Goal: Task Accomplishment & Management: Use online tool/utility

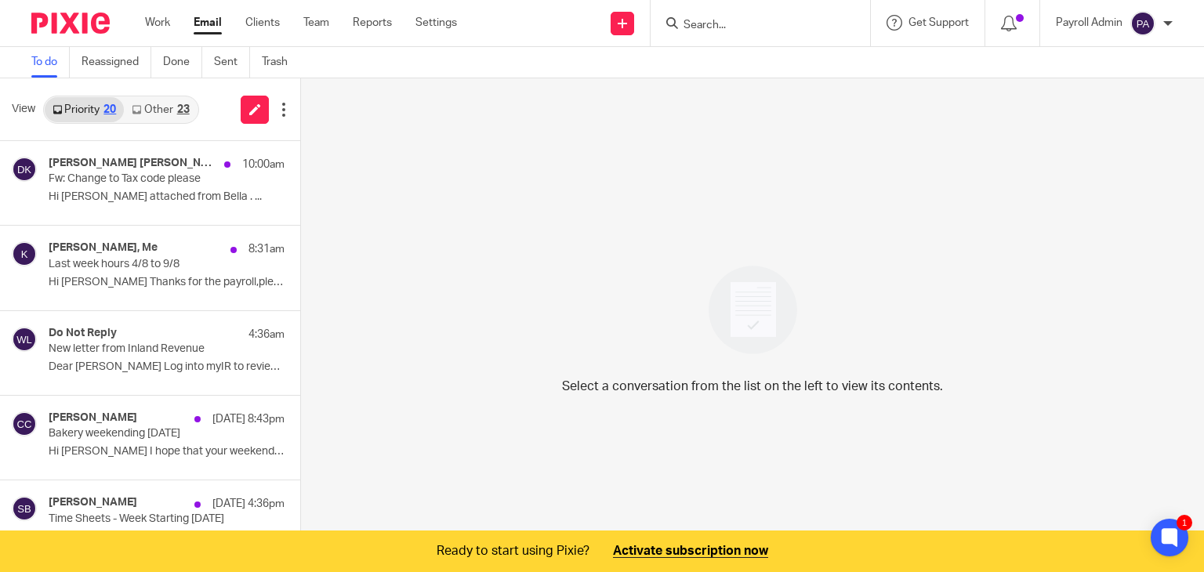
click at [737, 9] on div at bounding box center [759, 23] width 219 height 46
click at [753, 24] on input "Search" at bounding box center [752, 26] width 141 height 14
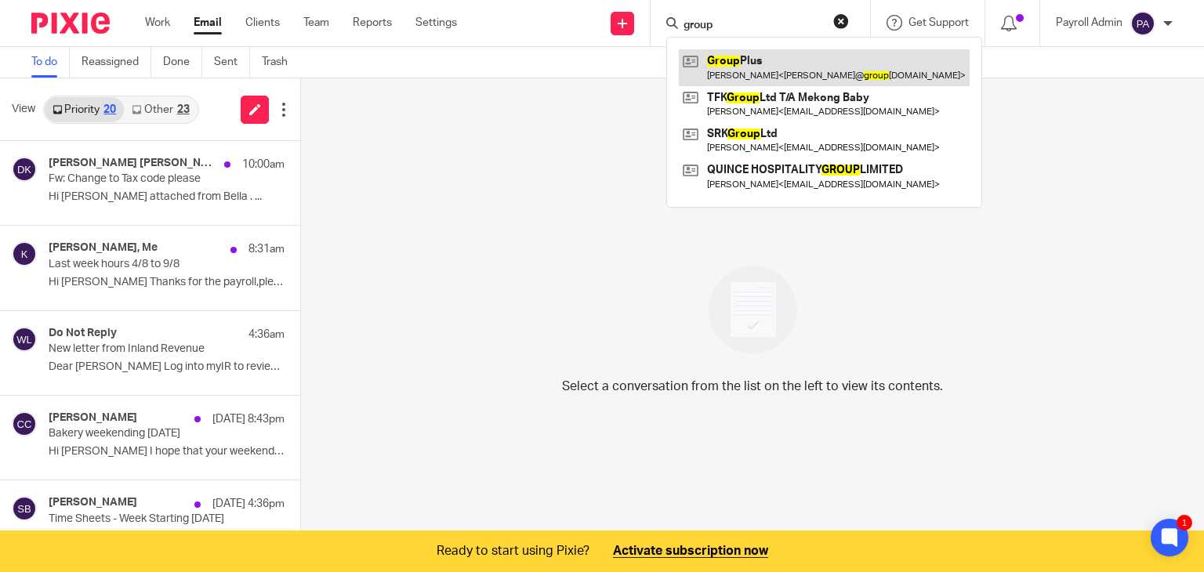
type input "group"
click at [745, 60] on link at bounding box center [824, 67] width 291 height 36
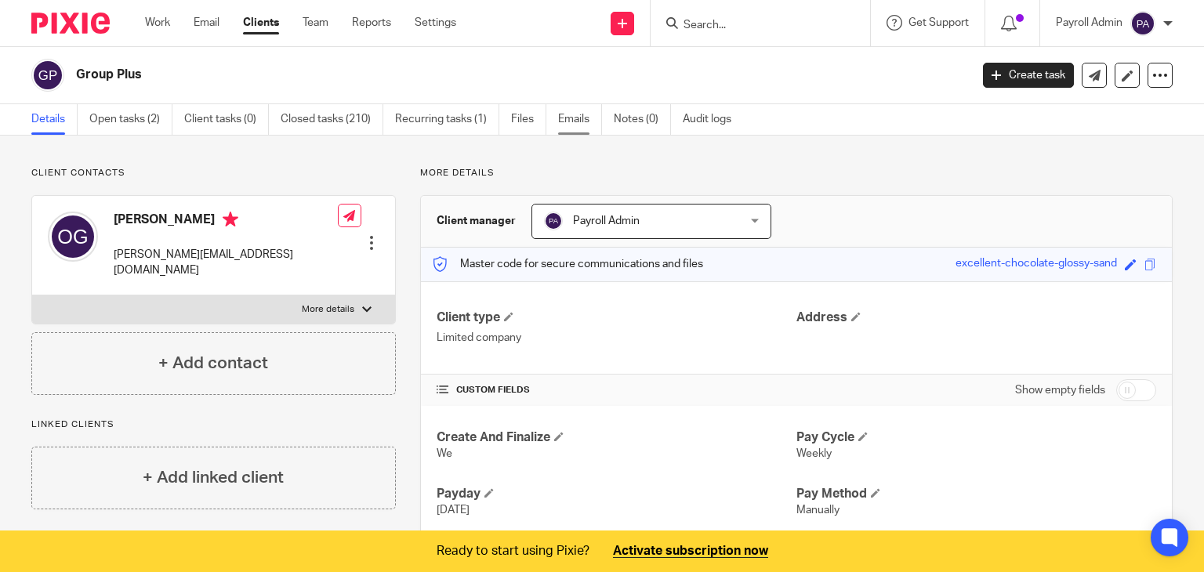
click at [580, 118] on link "Emails" at bounding box center [580, 119] width 44 height 31
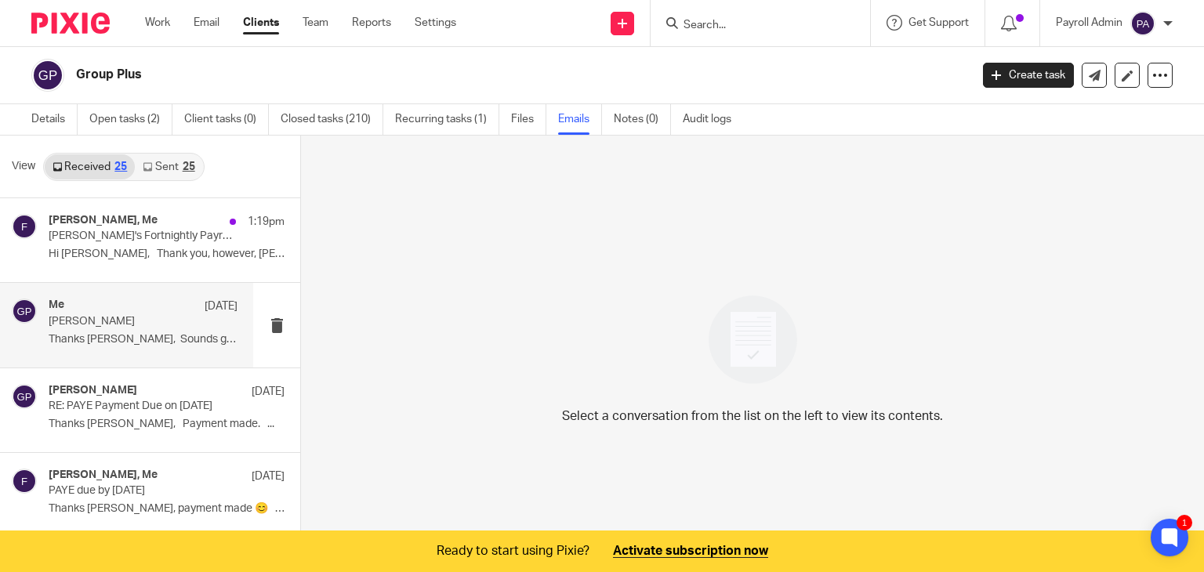
click at [86, 330] on div "Me [DATE] [PERSON_NAME] Thanks [PERSON_NAME], Sounds good to me and..." at bounding box center [143, 325] width 189 height 52
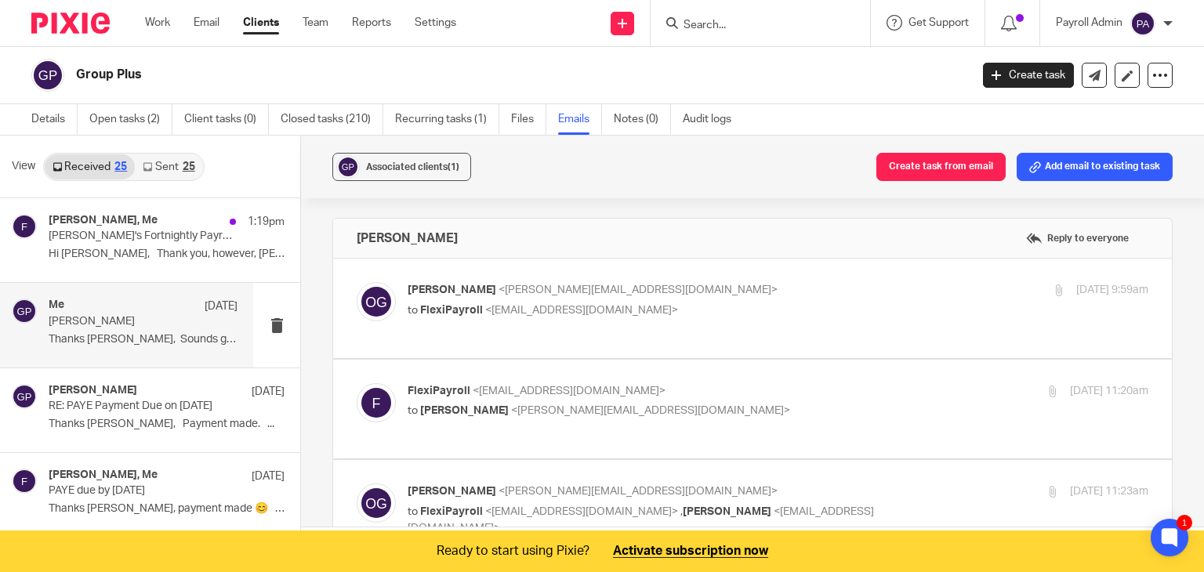
click at [702, 292] on p "Owen Grauman <owen@groupplus.co.nz>" at bounding box center [654, 290] width 494 height 16
checkbox input "true"
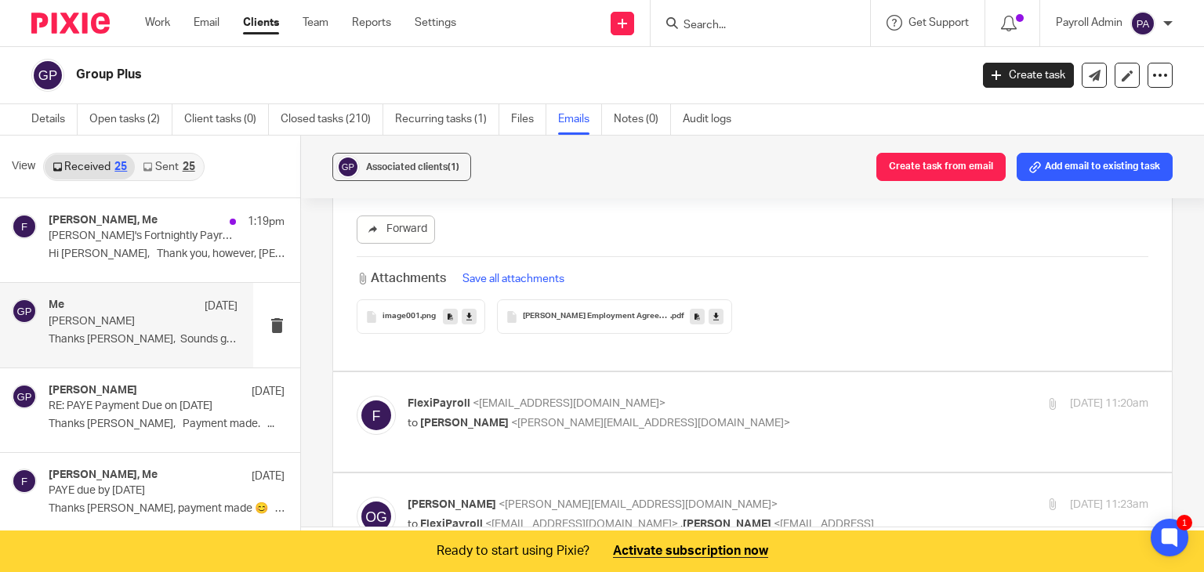
scroll to position [627, 0]
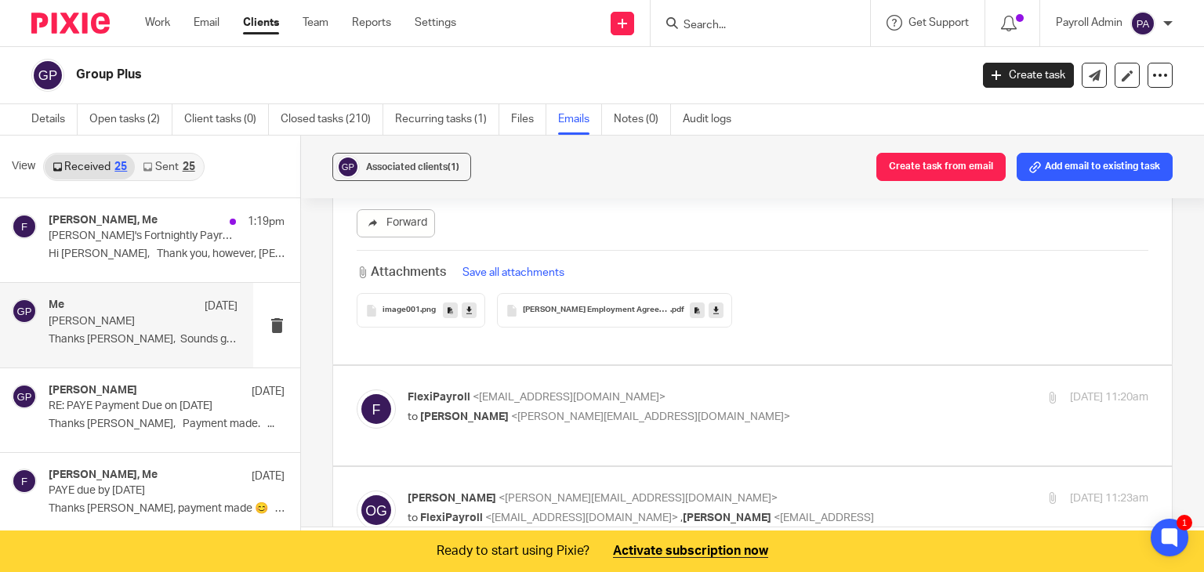
click at [708, 311] on link at bounding box center [715, 310] width 15 height 16
click at [466, 309] on icon at bounding box center [468, 311] width 5 height 12
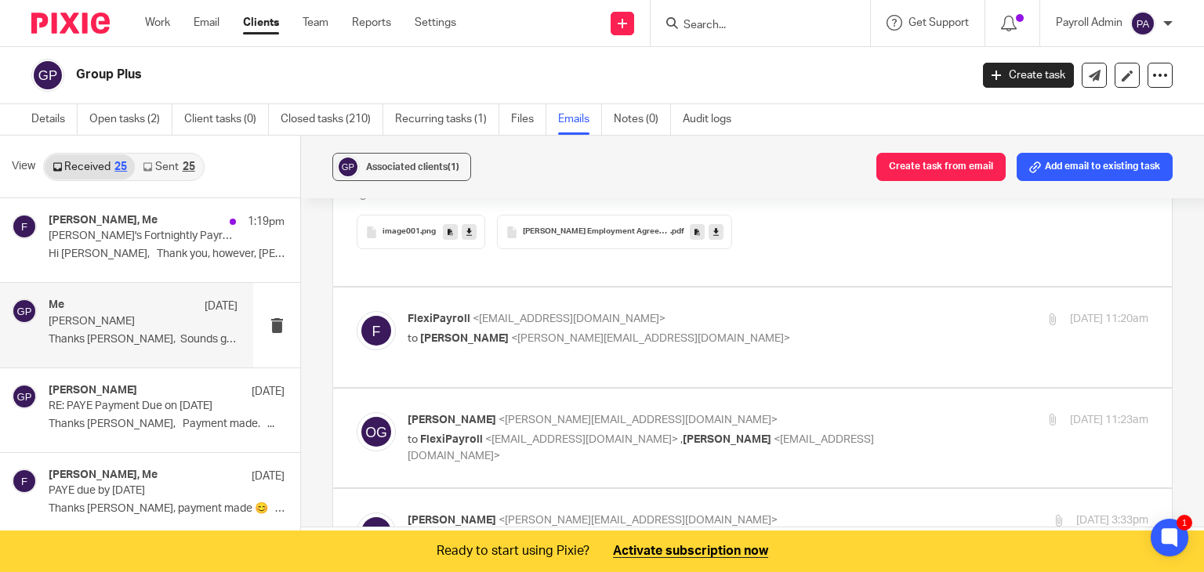
click at [731, 315] on div "FlexiPayroll <admin@flexipayroll.co.nz> to Owen Grauman <owen@groupplus.co.nz>" at bounding box center [654, 329] width 494 height 36
checkbox input "true"
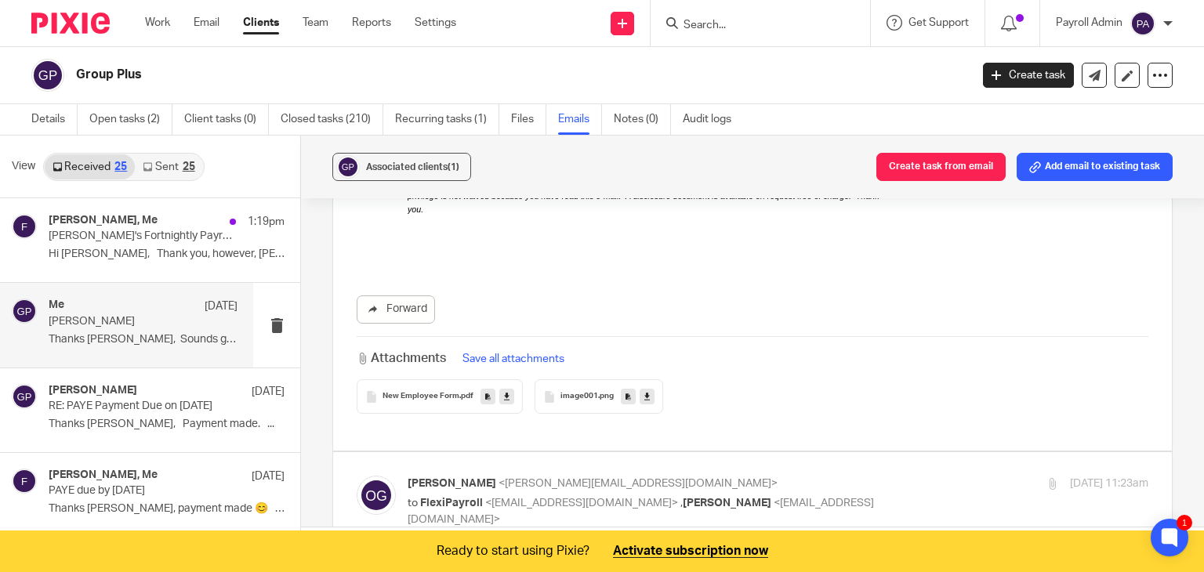
scroll to position [1724, 0]
click at [504, 390] on icon at bounding box center [506, 396] width 5 height 12
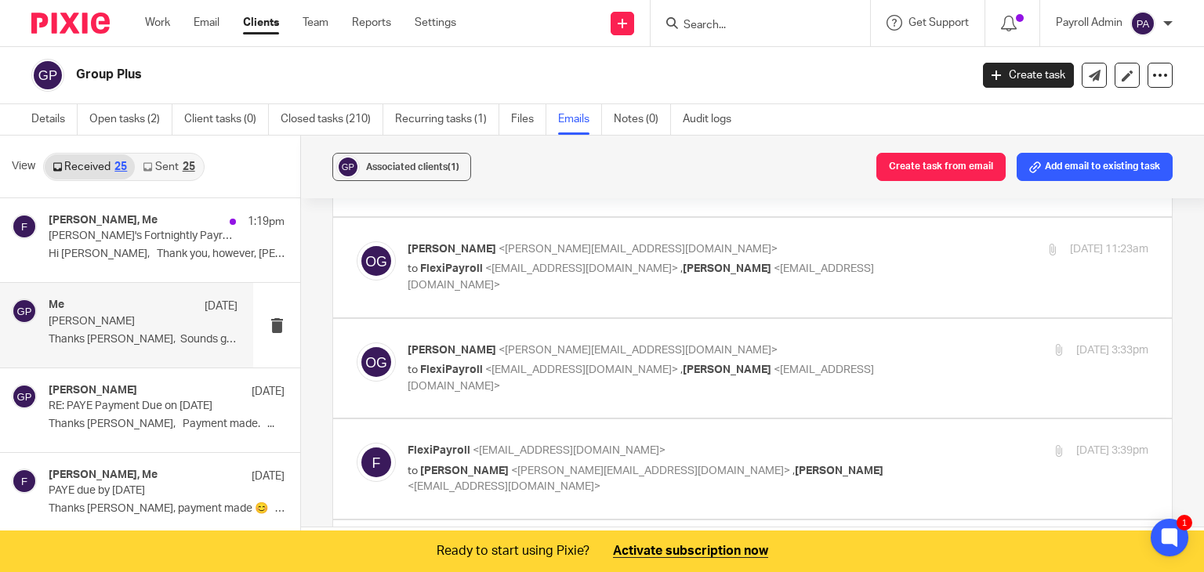
scroll to position [1959, 0]
click at [809, 262] on span "<richiepeace.c@gmail.com>" at bounding box center [640, 275] width 466 height 27
checkbox input "true"
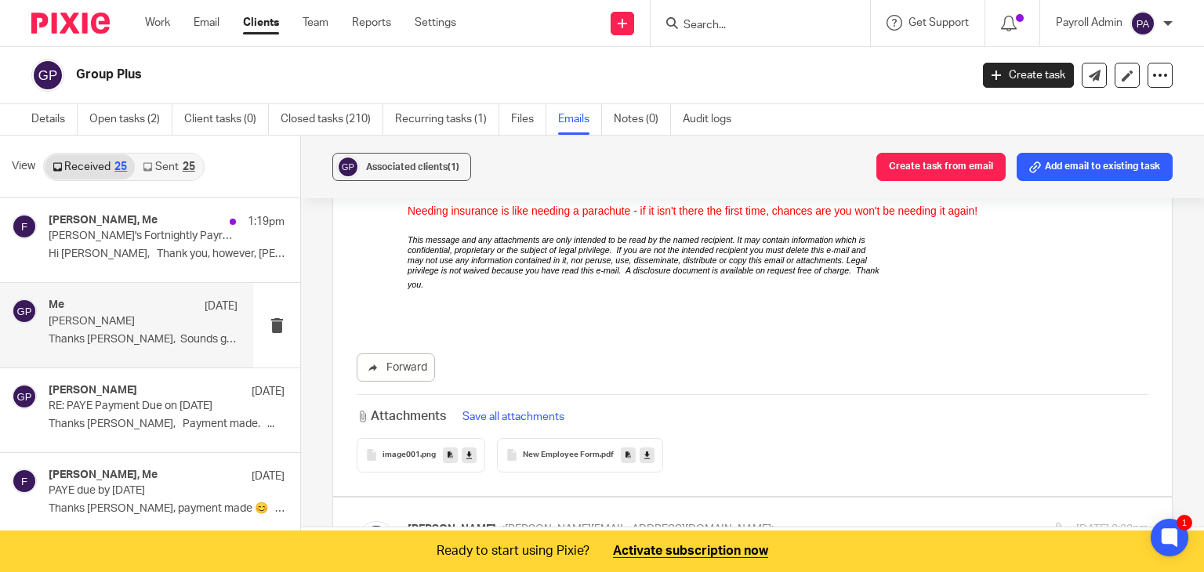
scroll to position [3213, 0]
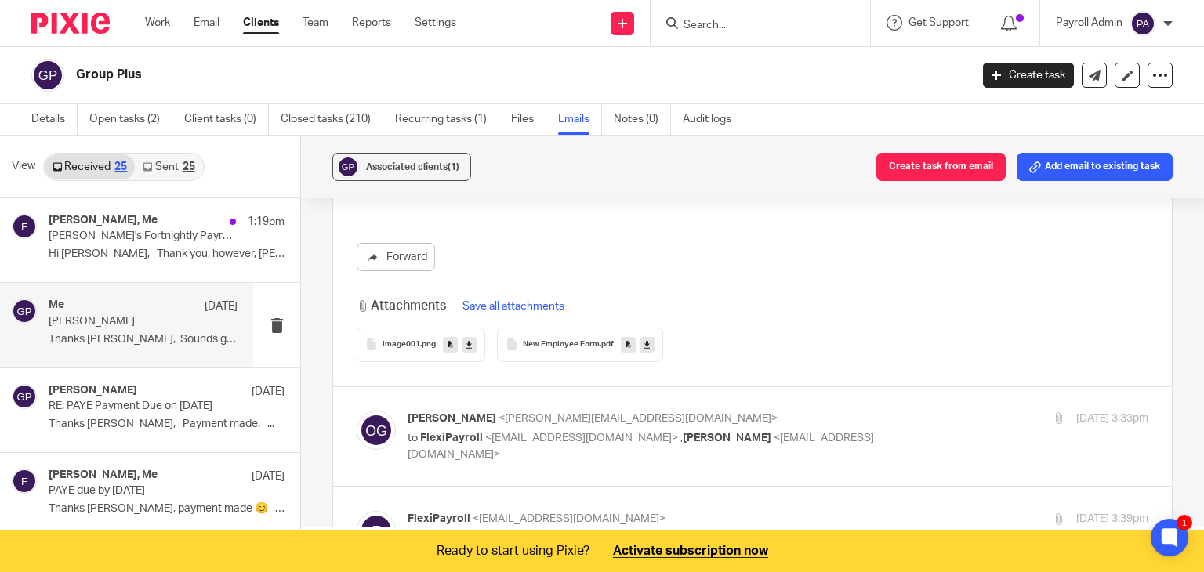
click at [643, 337] on link at bounding box center [646, 345] width 15 height 16
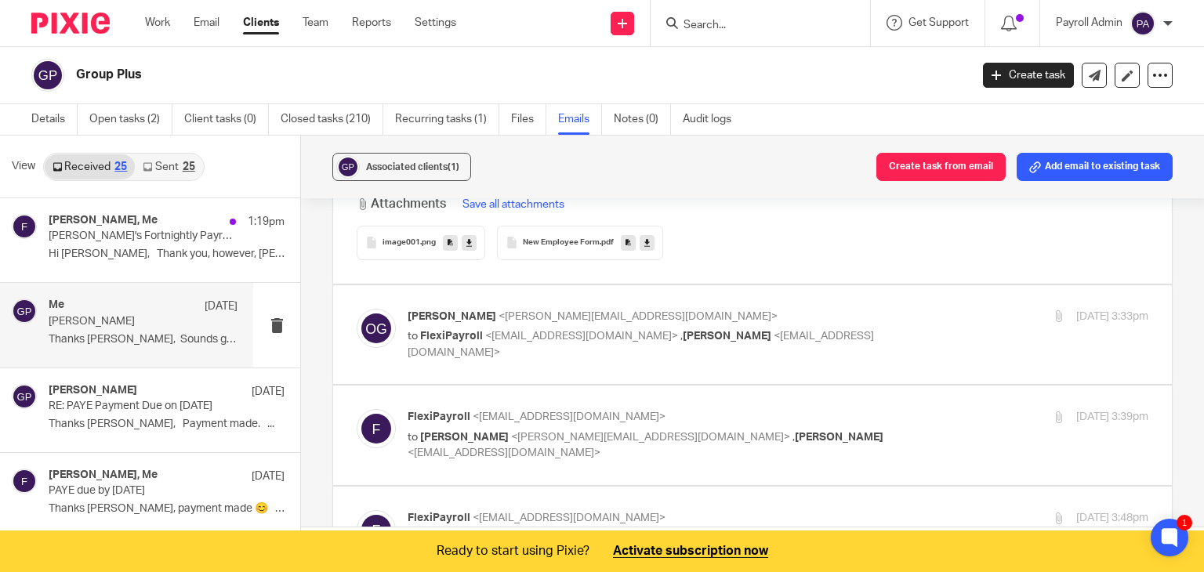
scroll to position [3369, 0]
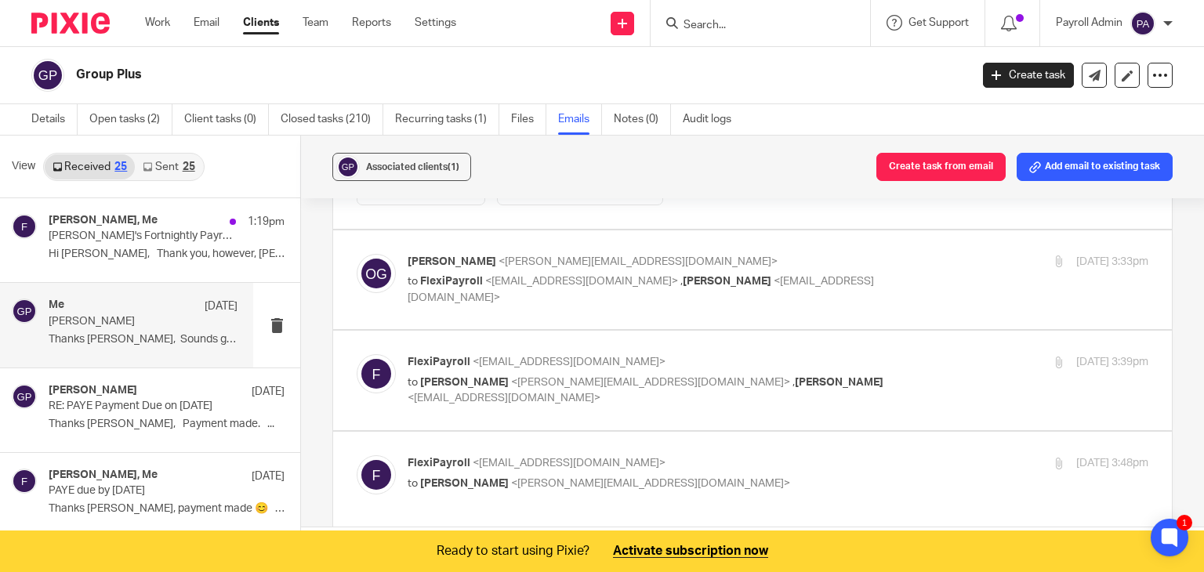
click at [890, 254] on div "Owen Grauman <owen@groupplus.co.nz> to FlexiPayroll <admin@flexipayroll.co.nz> …" at bounding box center [777, 280] width 740 height 52
checkbox input "true"
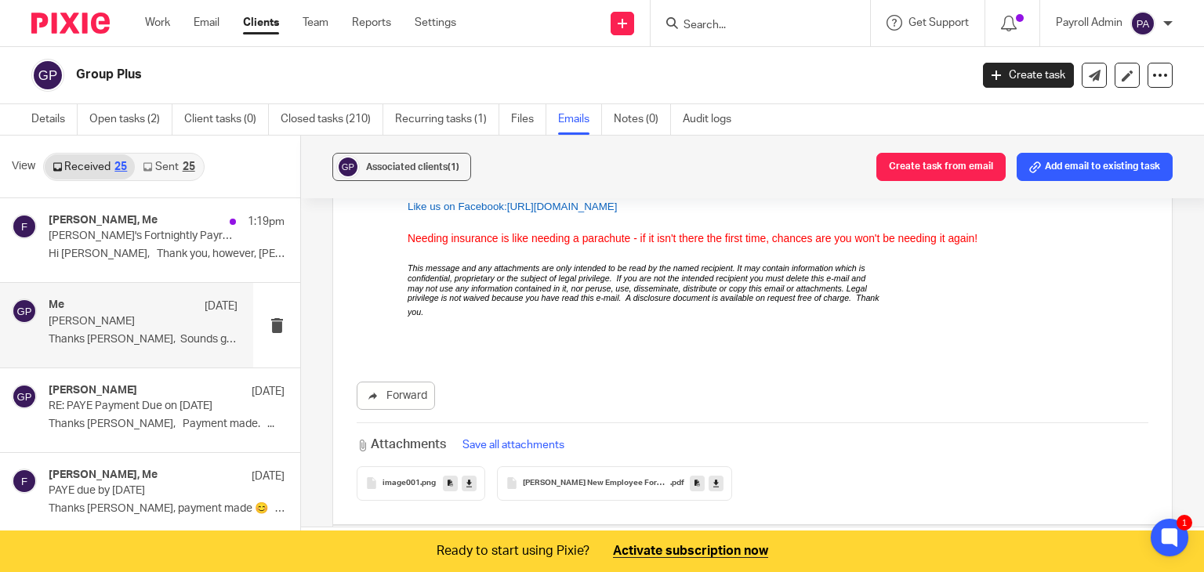
scroll to position [4545, 0]
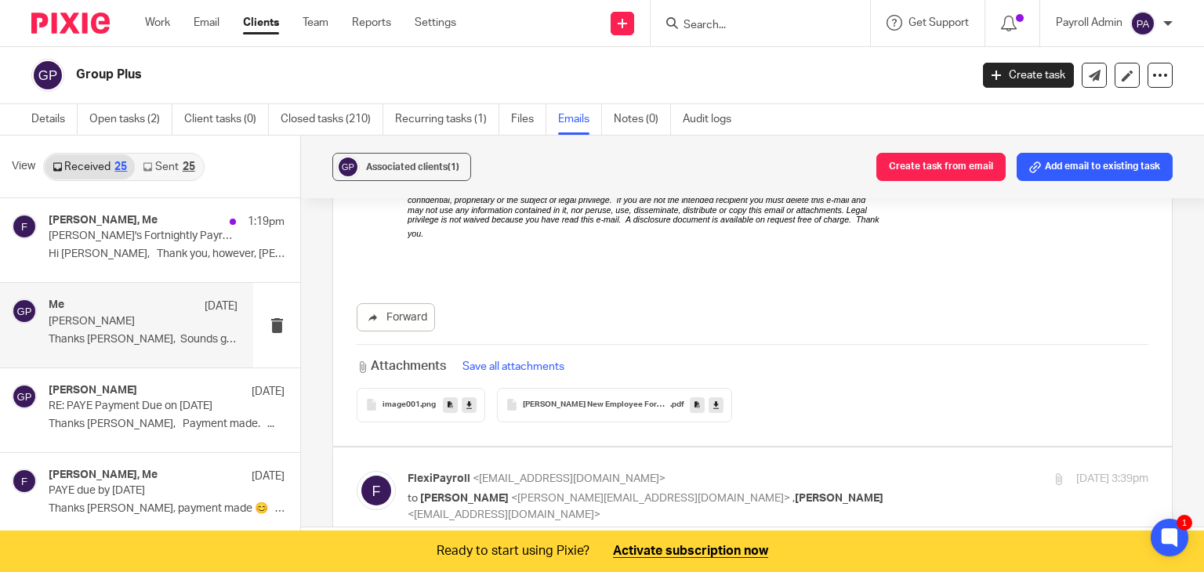
click at [713, 399] on icon at bounding box center [715, 405] width 5 height 12
click at [202, 27] on link "Email" at bounding box center [207, 23] width 26 height 16
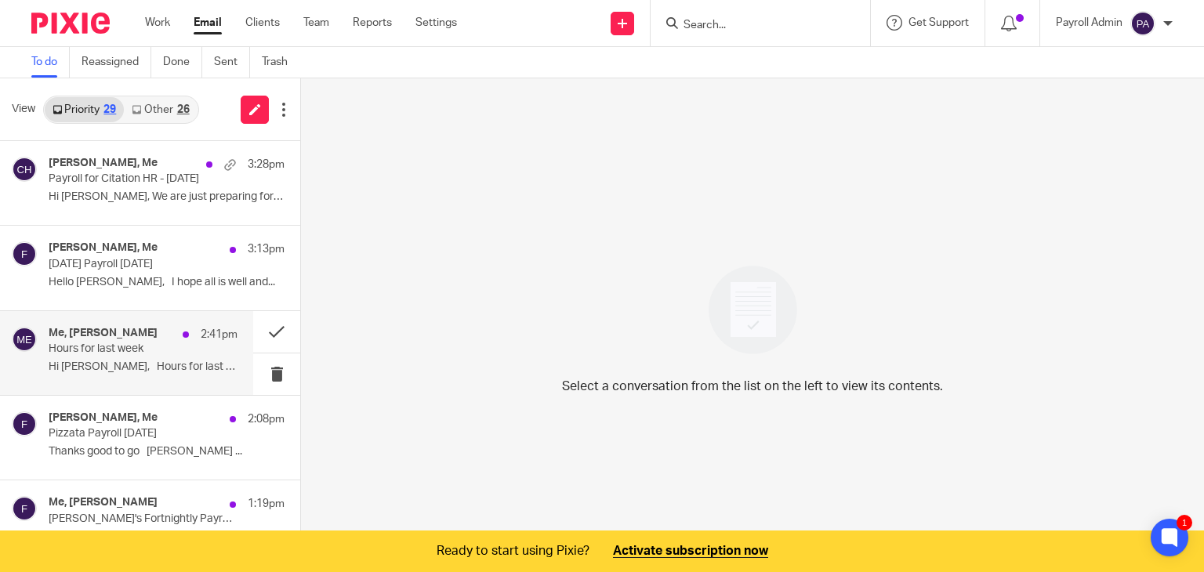
click at [139, 336] on h4 "Me, Michelle Erasmus" at bounding box center [103, 333] width 109 height 13
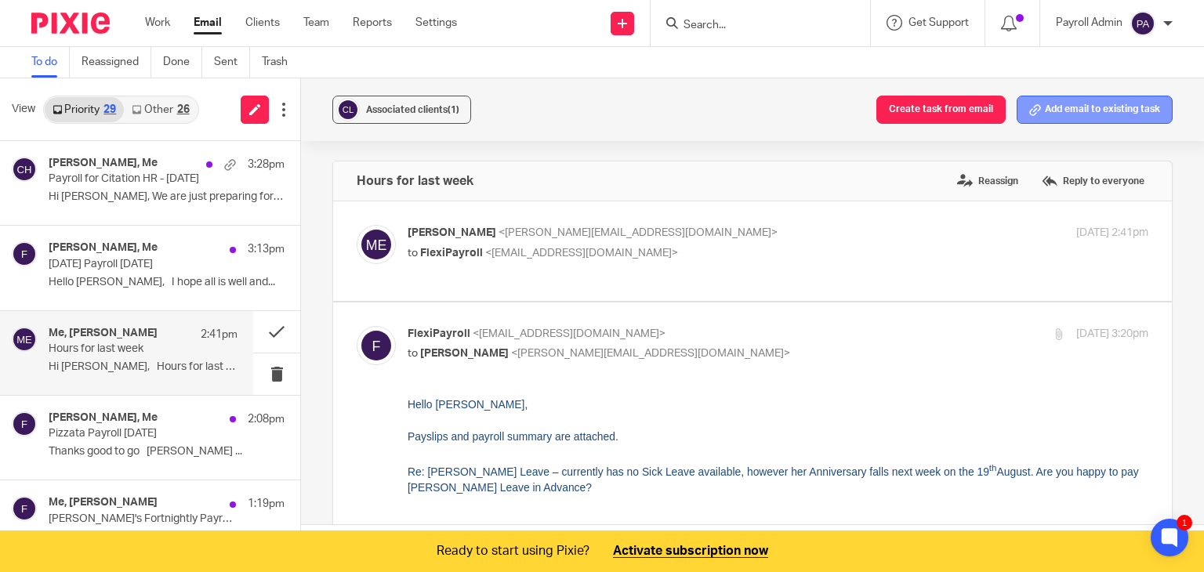
click at [1071, 110] on button "Add email to existing task" at bounding box center [1094, 110] width 156 height 28
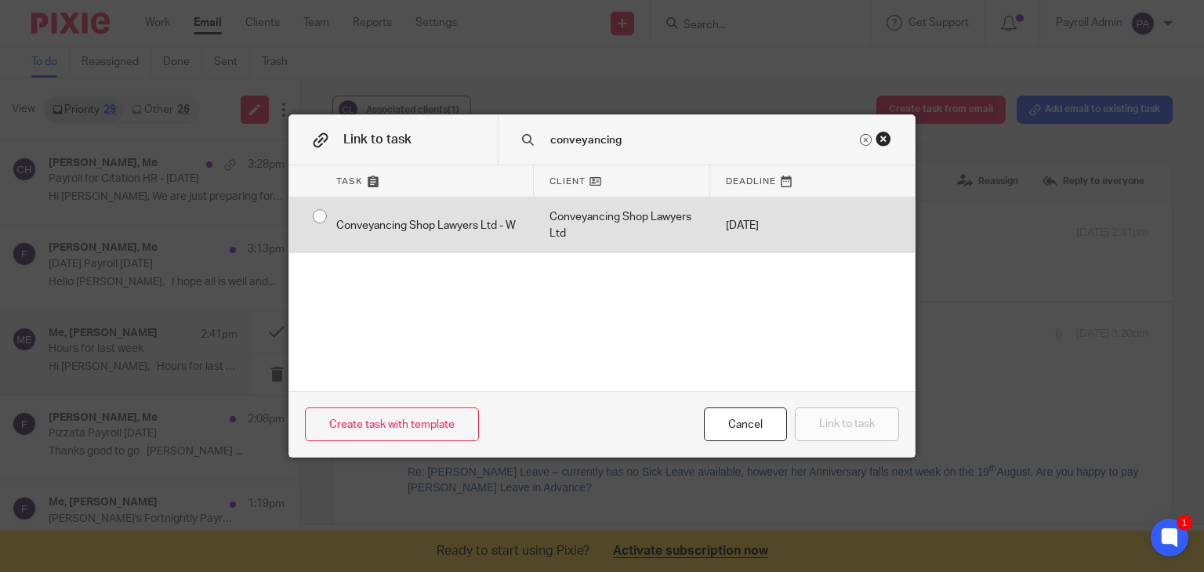
type input "conveyancing"
click at [320, 216] on div "Conveyancing Shop Lawyers Ltd - W" at bounding box center [426, 225] width 213 height 56
radio input "true"
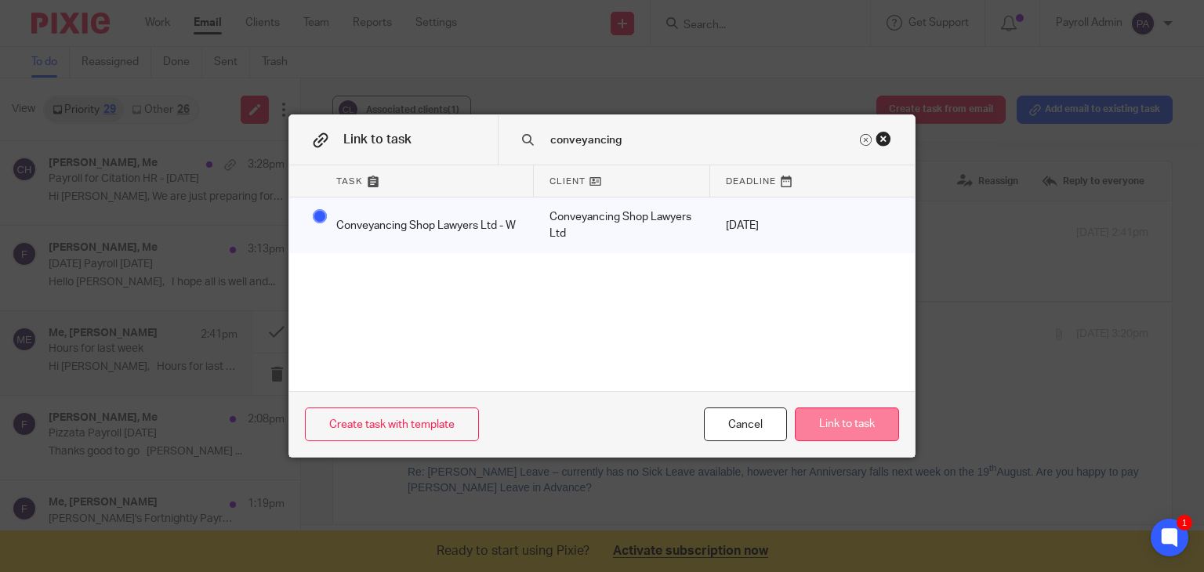
click at [864, 429] on button "Link to task" at bounding box center [847, 424] width 104 height 34
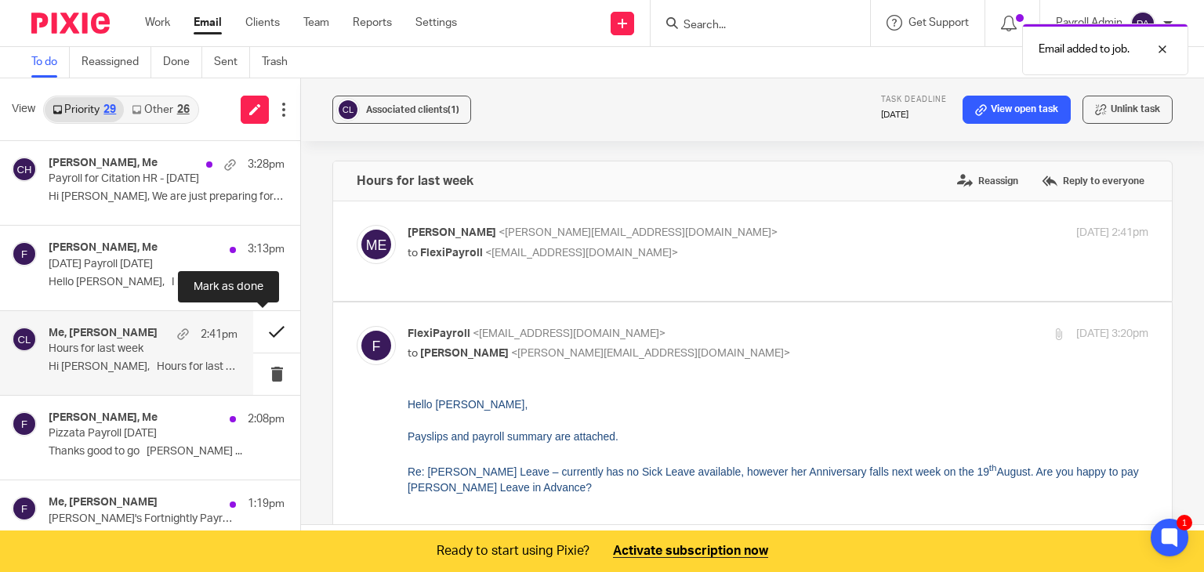
click at [261, 330] on button at bounding box center [276, 332] width 47 height 42
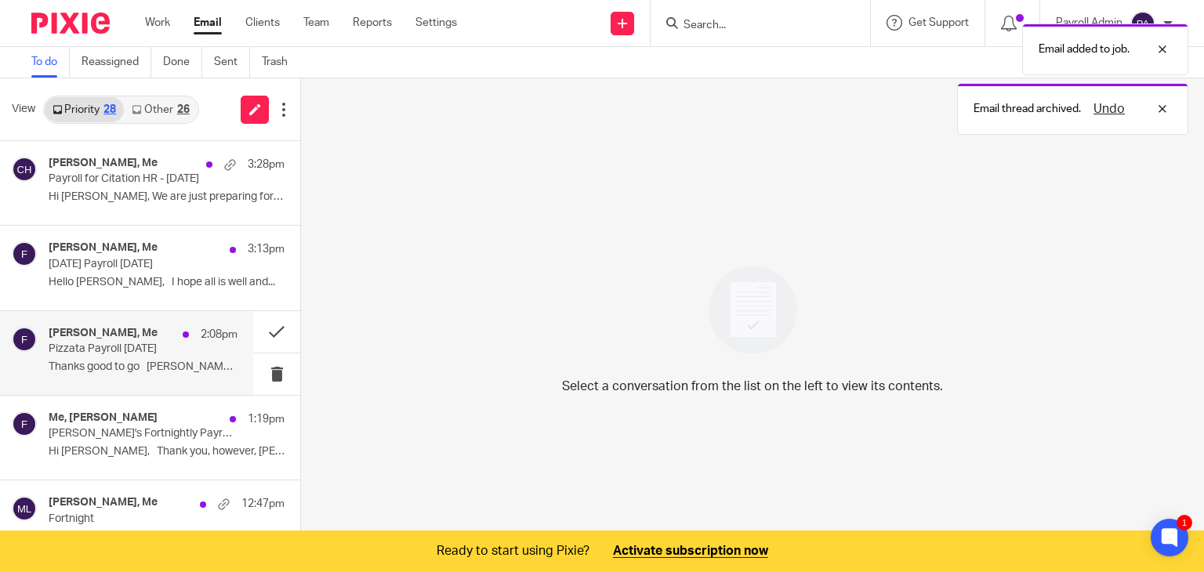
click at [139, 334] on div "Brad Golchin, Me 2:08pm" at bounding box center [143, 335] width 189 height 16
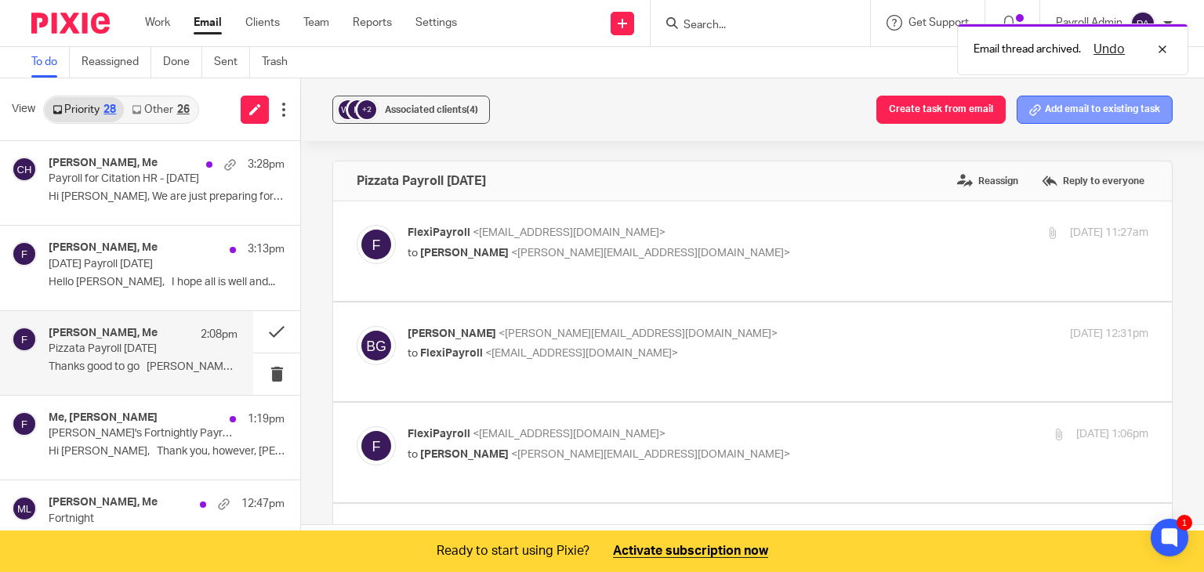
click at [1097, 106] on button "Add email to existing task" at bounding box center [1094, 110] width 156 height 28
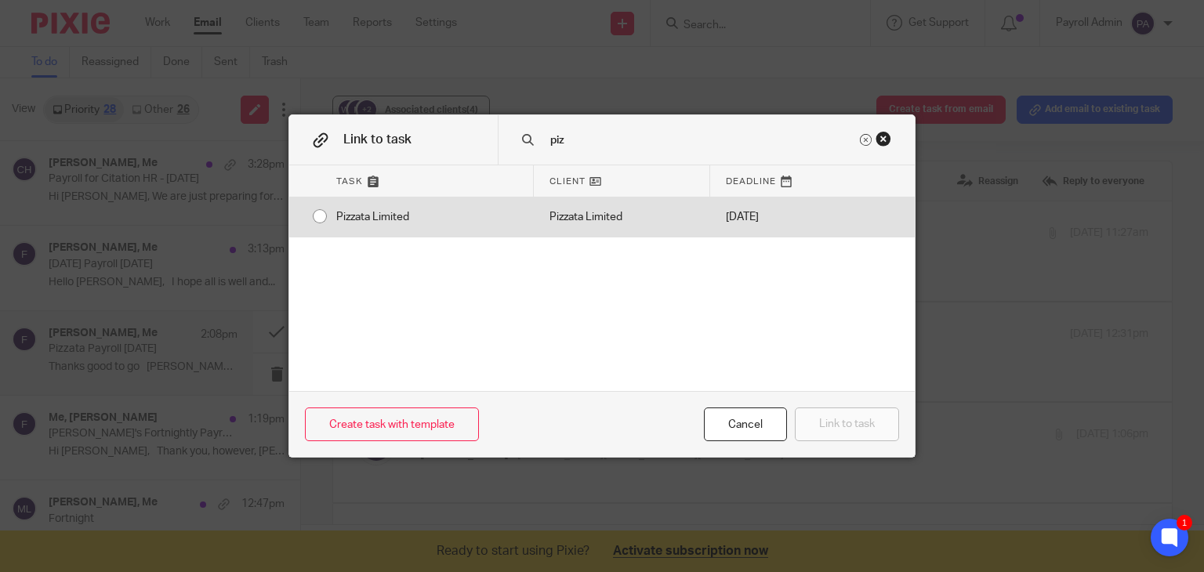
type input "piz"
click at [320, 219] on div "Pizzata Limited" at bounding box center [426, 216] width 213 height 39
radio input "true"
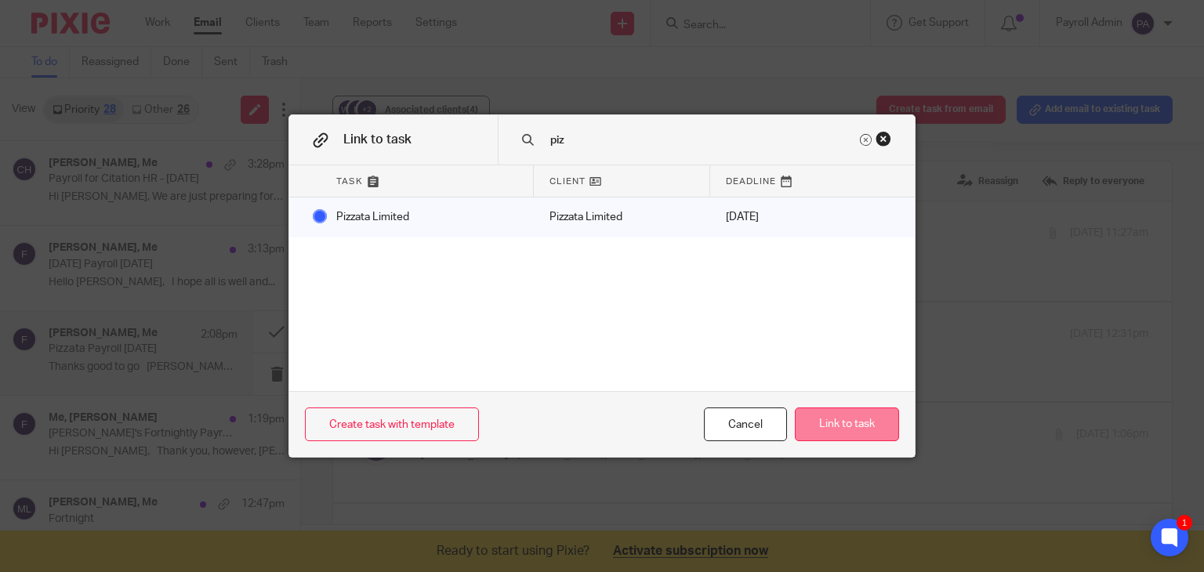
click at [843, 422] on button "Link to task" at bounding box center [847, 424] width 104 height 34
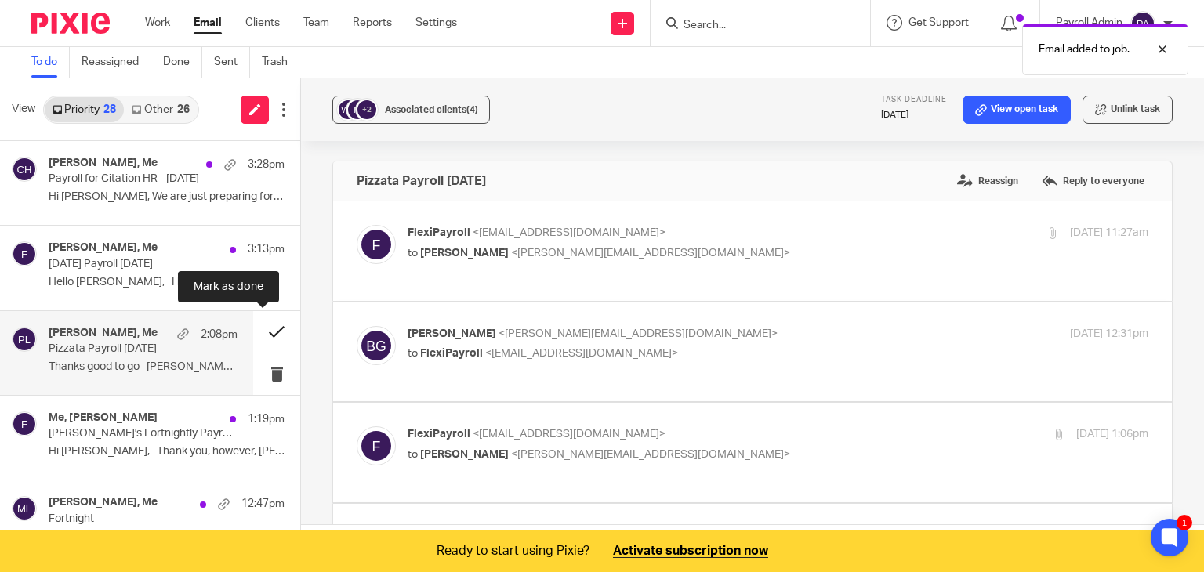
click at [258, 333] on button at bounding box center [276, 332] width 47 height 42
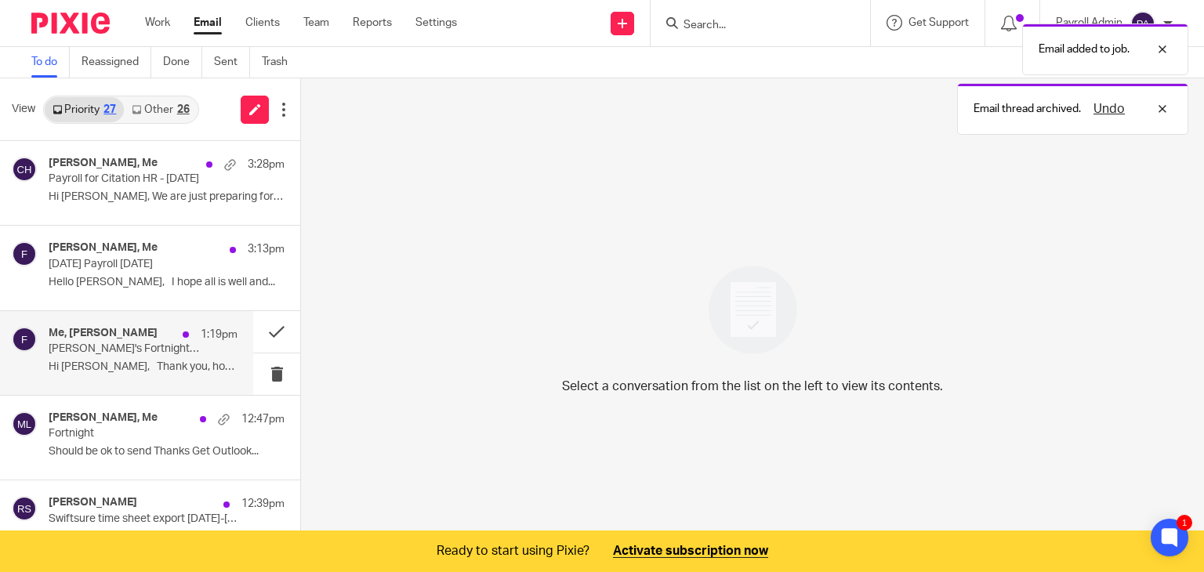
click at [92, 345] on p "Chris's Fortnightly Payroll 12.8.25" at bounding box center [124, 348] width 151 height 13
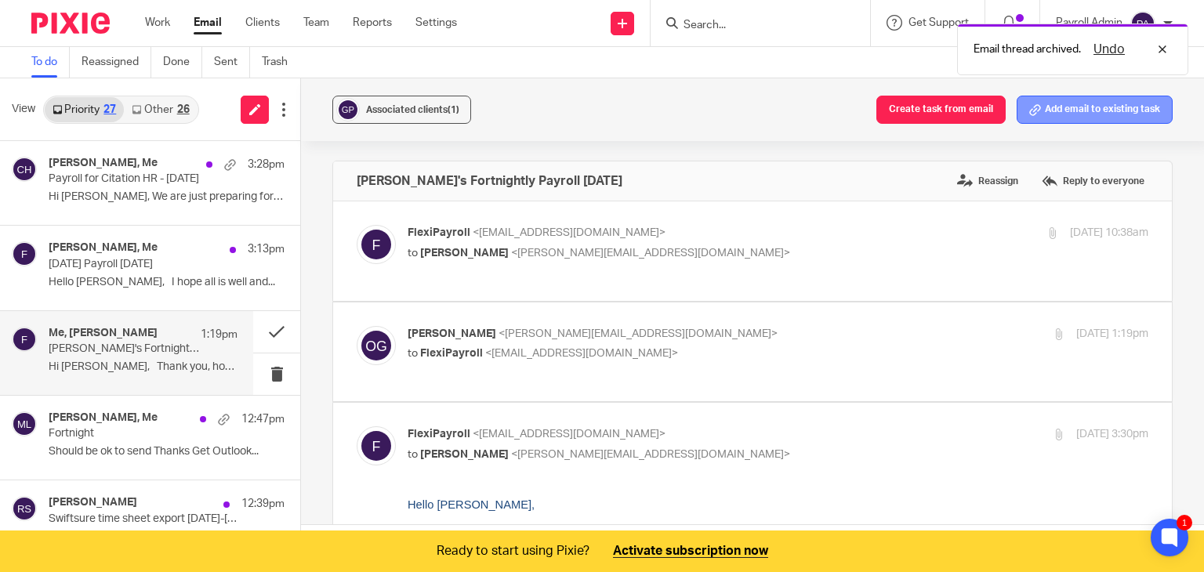
click at [1075, 106] on button "Add email to existing task" at bounding box center [1094, 110] width 156 height 28
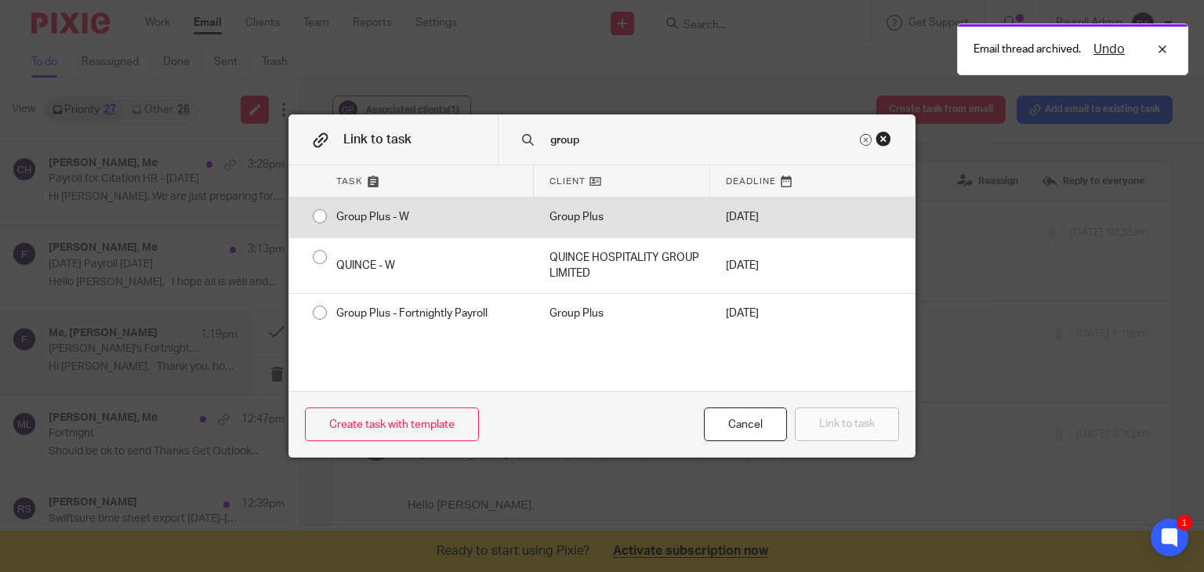
type input "group"
click at [312, 215] on input "radio" at bounding box center [320, 216] width 30 height 30
radio input "false"
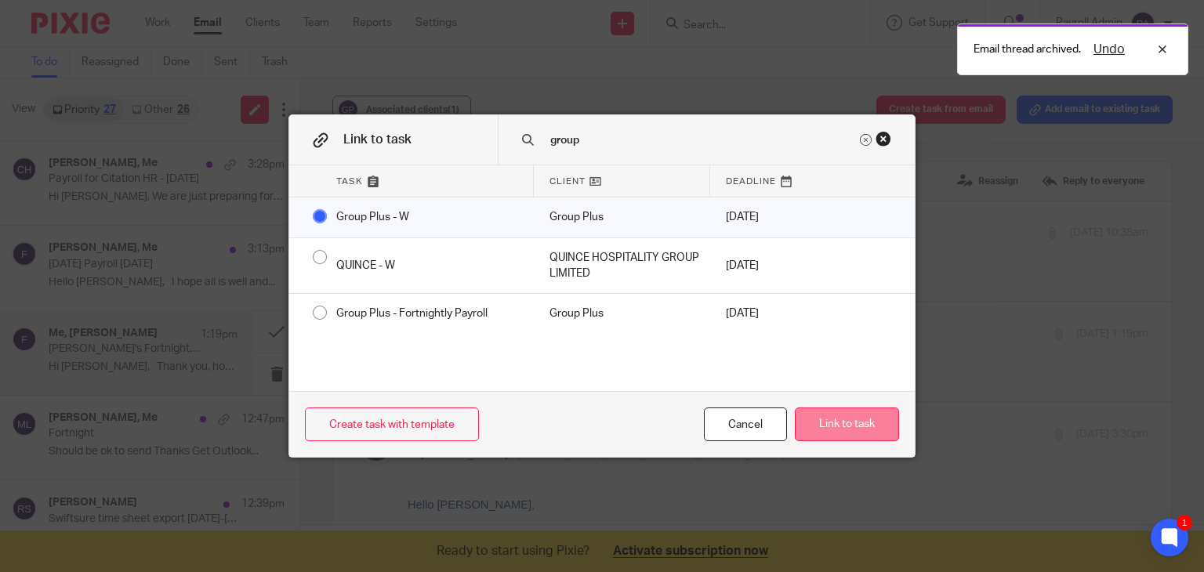
click at [833, 430] on button "Link to task" at bounding box center [847, 424] width 104 height 34
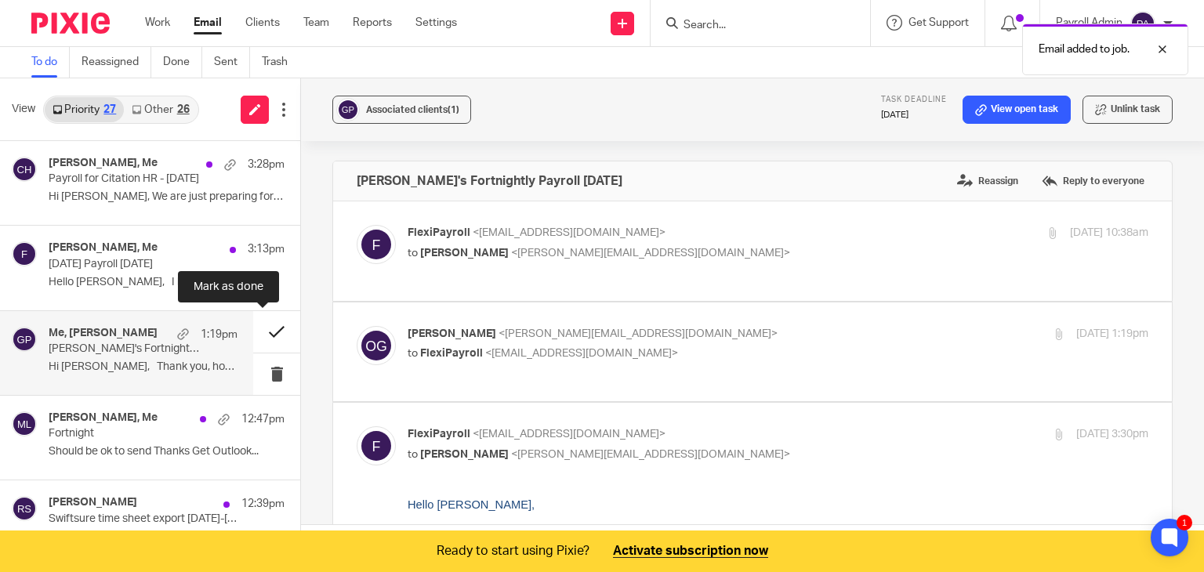
click at [256, 325] on button at bounding box center [276, 332] width 47 height 42
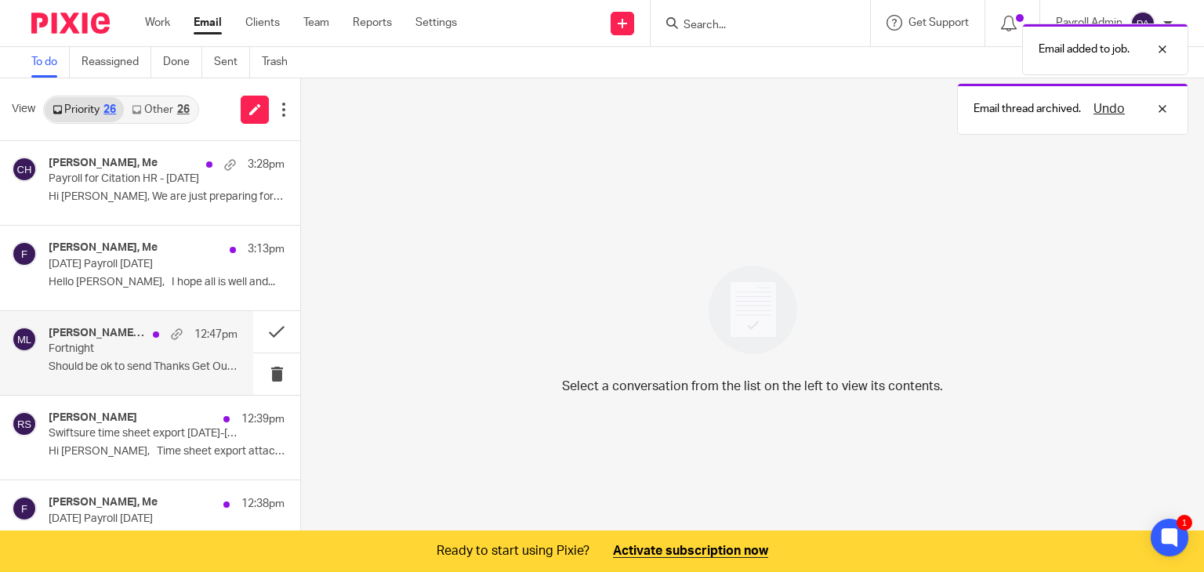
click at [150, 337] on div "12:47pm" at bounding box center [191, 335] width 92 height 16
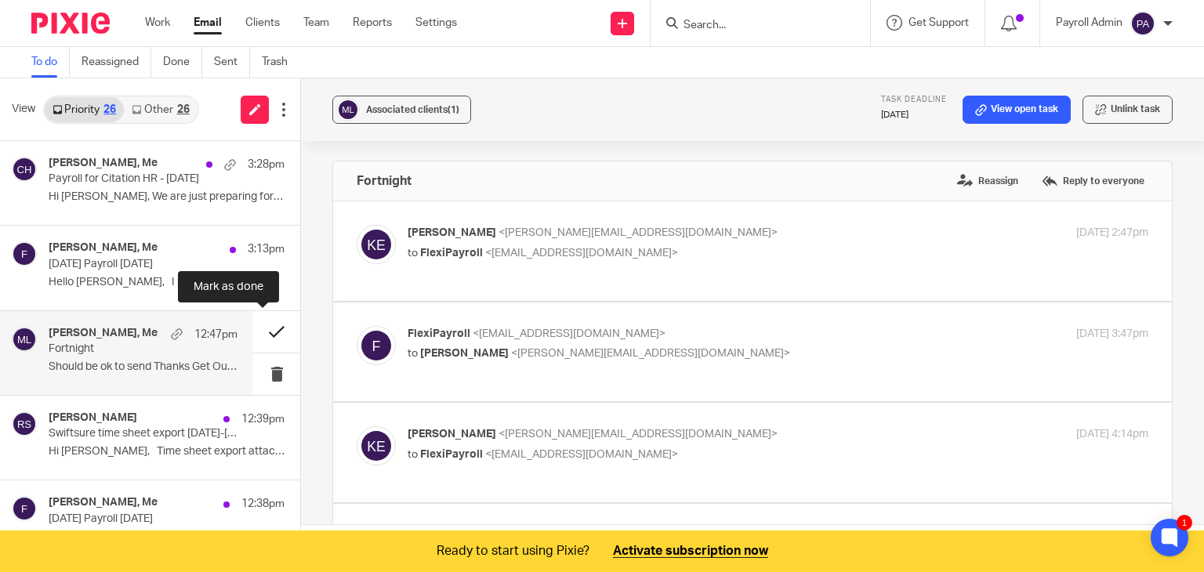
click at [258, 331] on button at bounding box center [276, 332] width 47 height 42
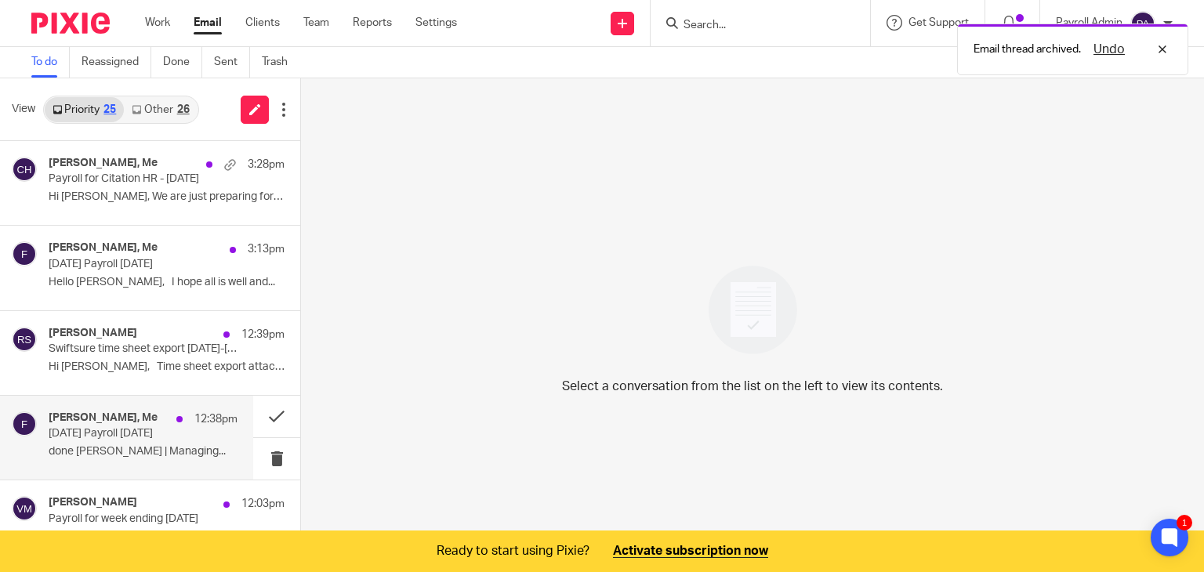
click at [130, 437] on p "Wednesday's Payroll 13.8.25" at bounding box center [124, 433] width 151 height 13
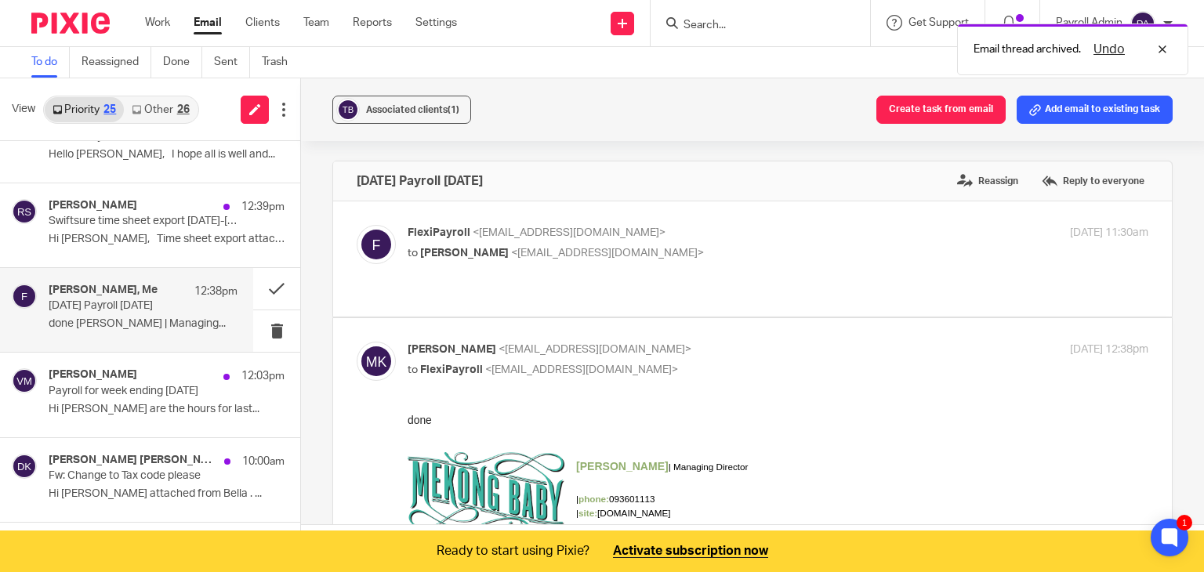
scroll to position [206, 0]
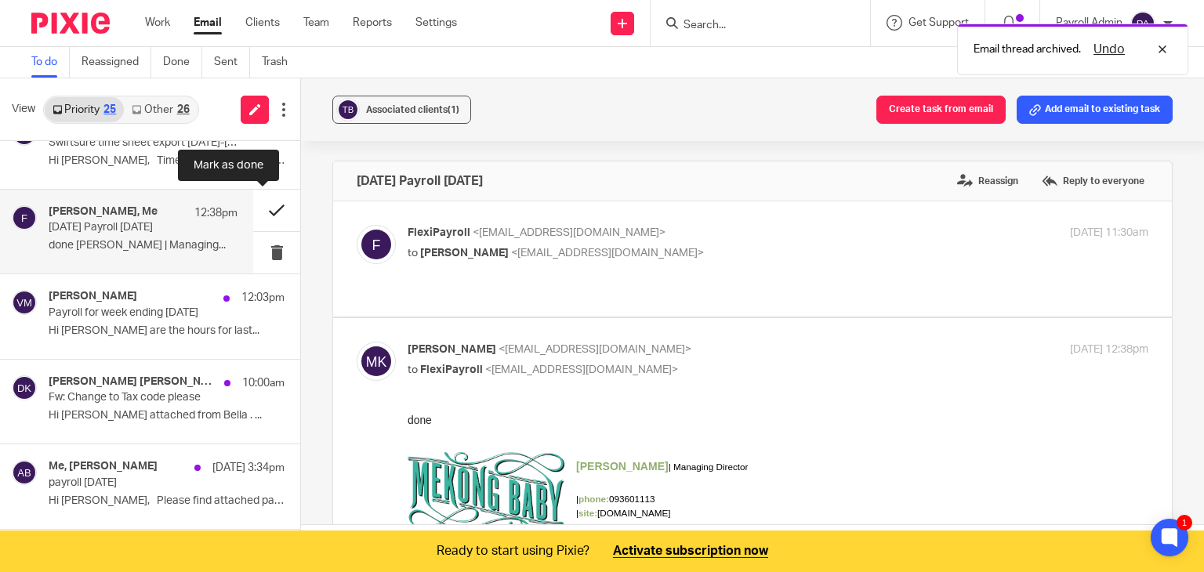
click at [257, 206] on button at bounding box center [276, 211] width 47 height 42
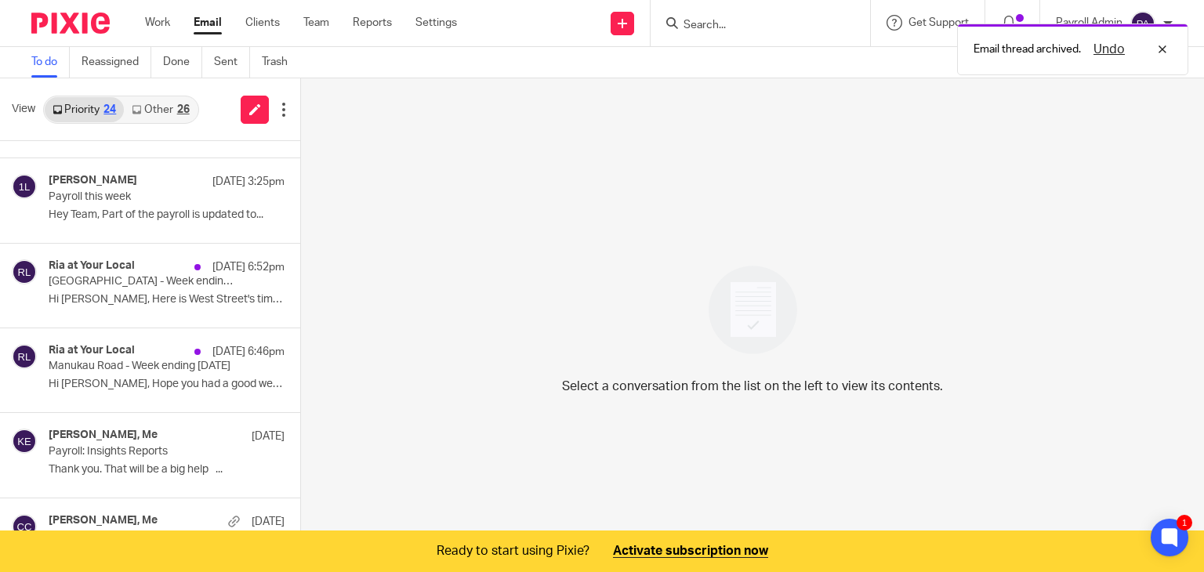
scroll to position [520, 0]
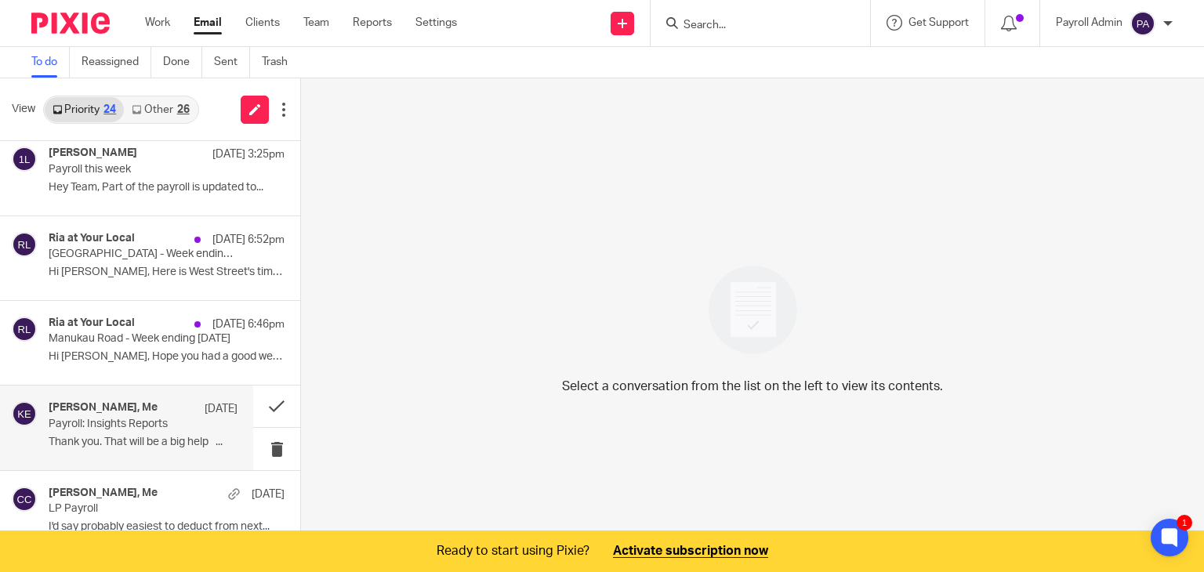
click at [133, 433] on div "Kyle Edwards, Me 7 Aug Payroll: Insights Reports Thank you. That will be a big …" at bounding box center [143, 427] width 189 height 52
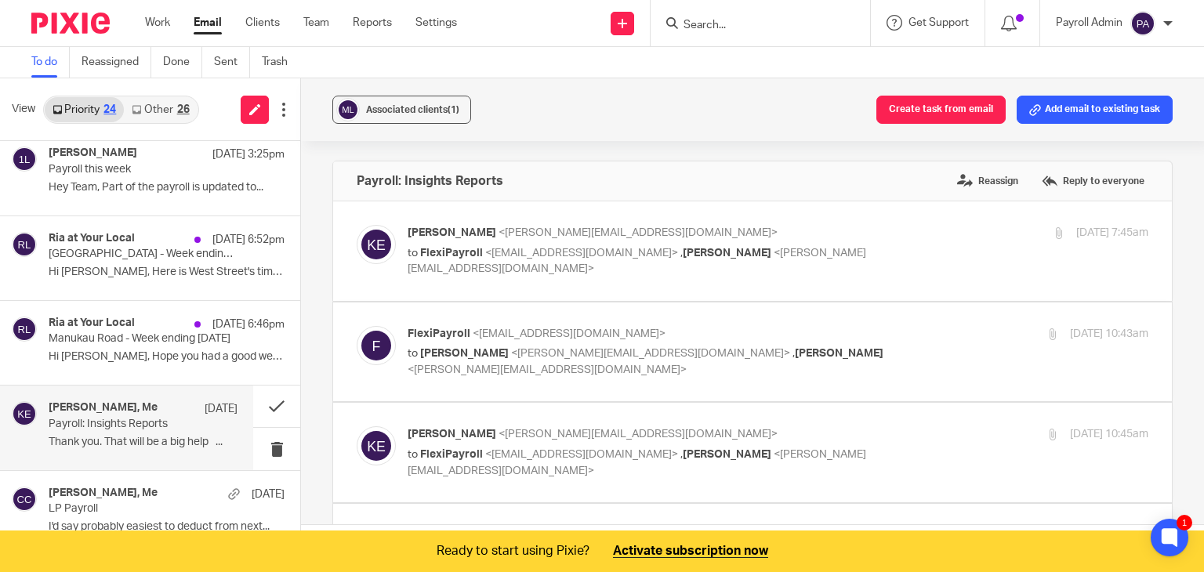
scroll to position [0, 0]
click at [1088, 108] on button "Add email to existing task" at bounding box center [1094, 110] width 156 height 28
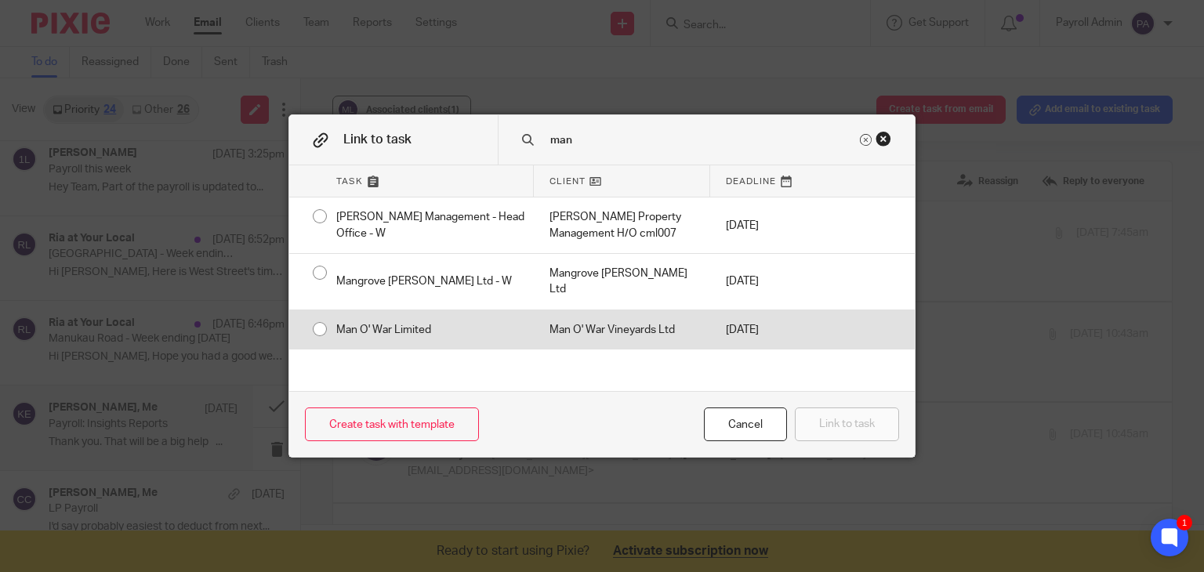
type input "man"
click at [320, 310] on div "Man O' War Limited" at bounding box center [426, 329] width 213 height 39
radio input "true"
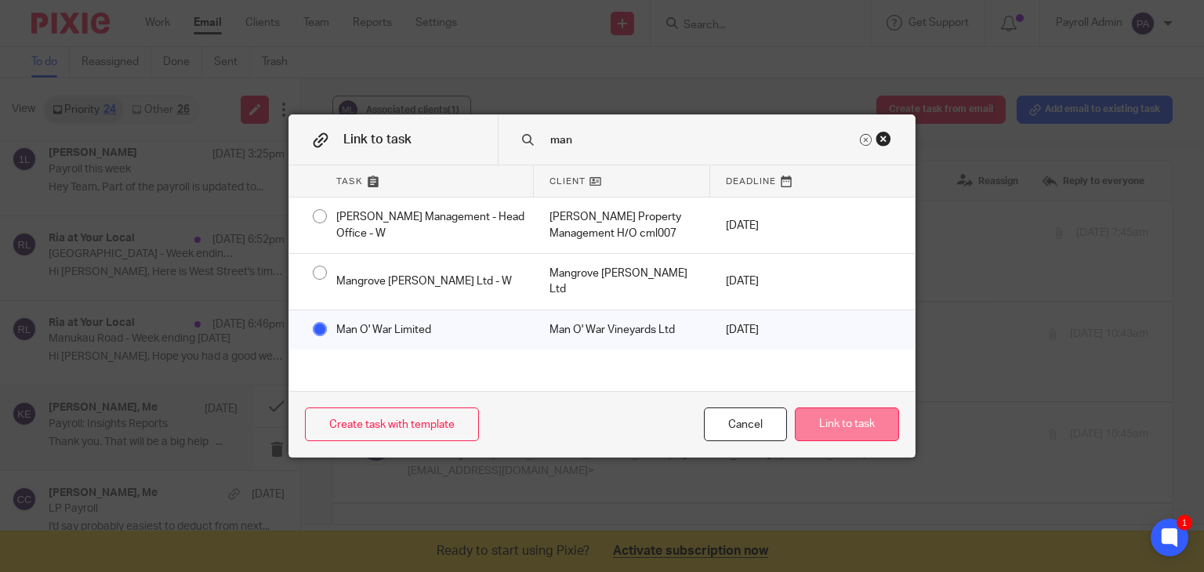
click at [830, 426] on button "Link to task" at bounding box center [847, 424] width 104 height 34
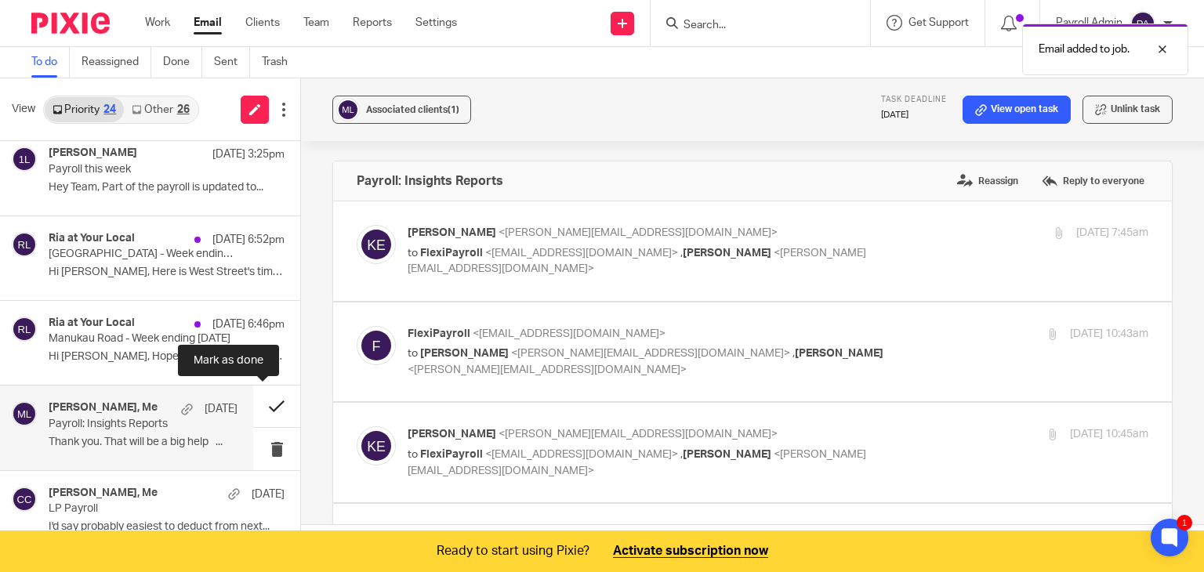
click at [257, 406] on button at bounding box center [276, 407] width 47 height 42
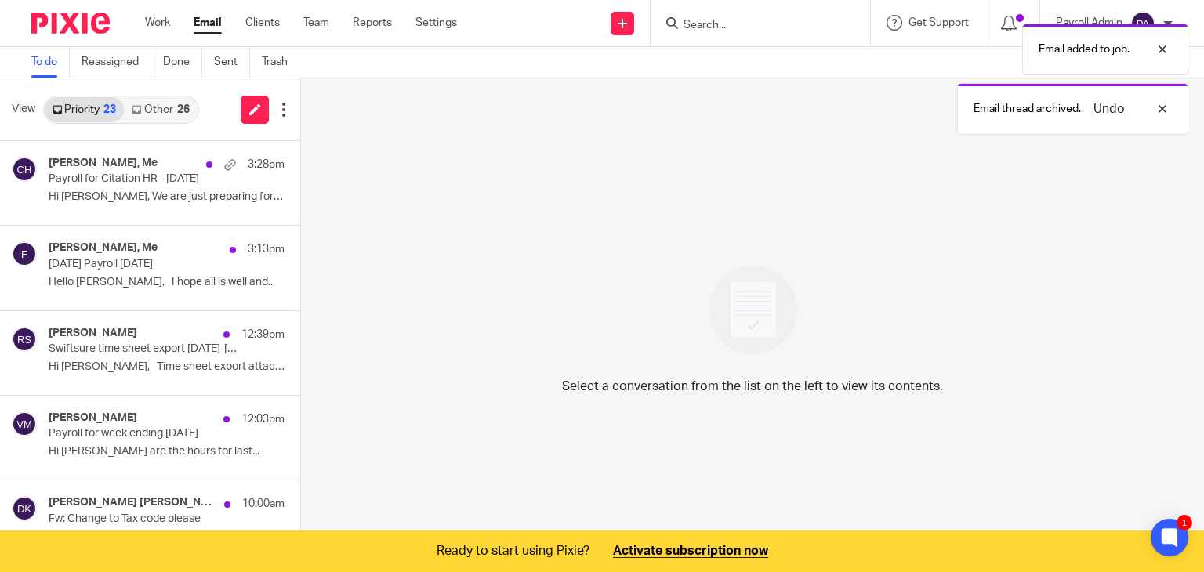
click at [176, 107] on link "Other 26" at bounding box center [160, 109] width 73 height 25
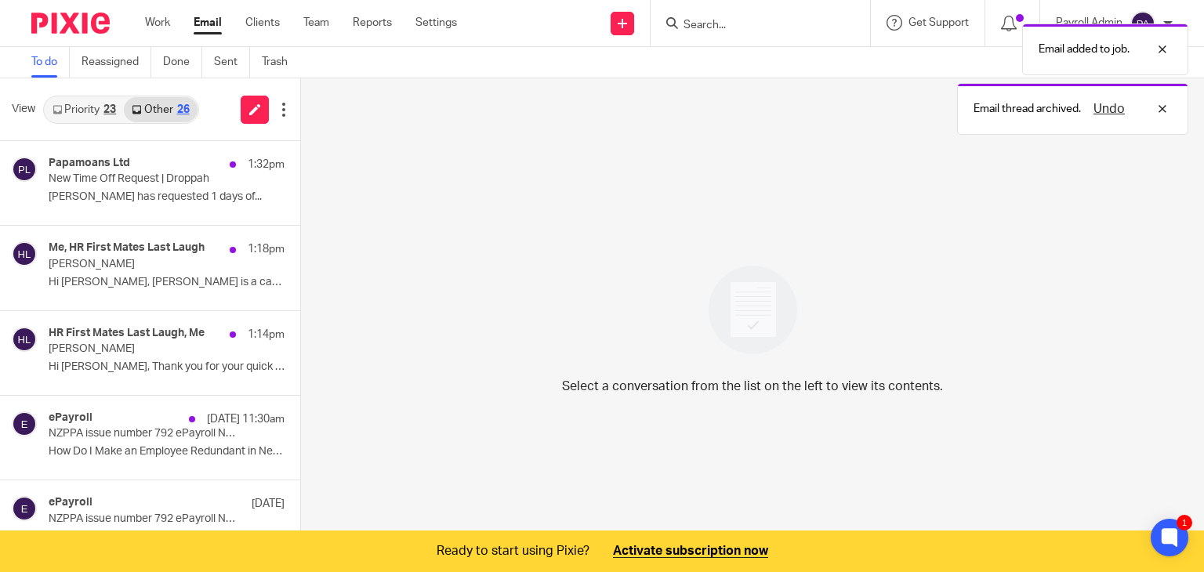
scroll to position [39, 0]
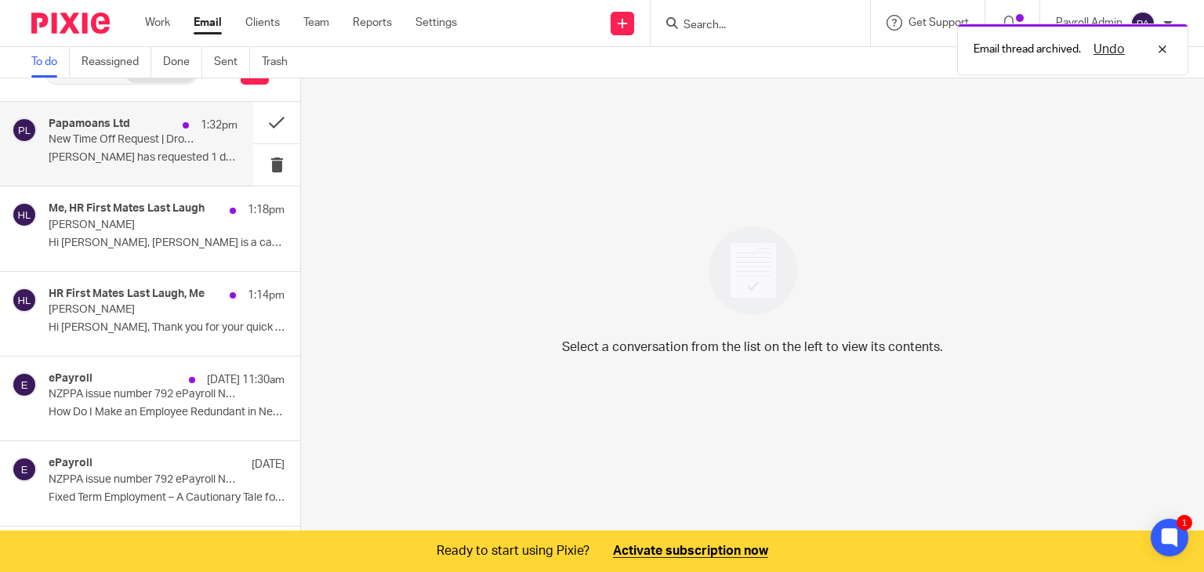
click at [132, 134] on p "New Time Off Request | Droppah" at bounding box center [124, 139] width 151 height 13
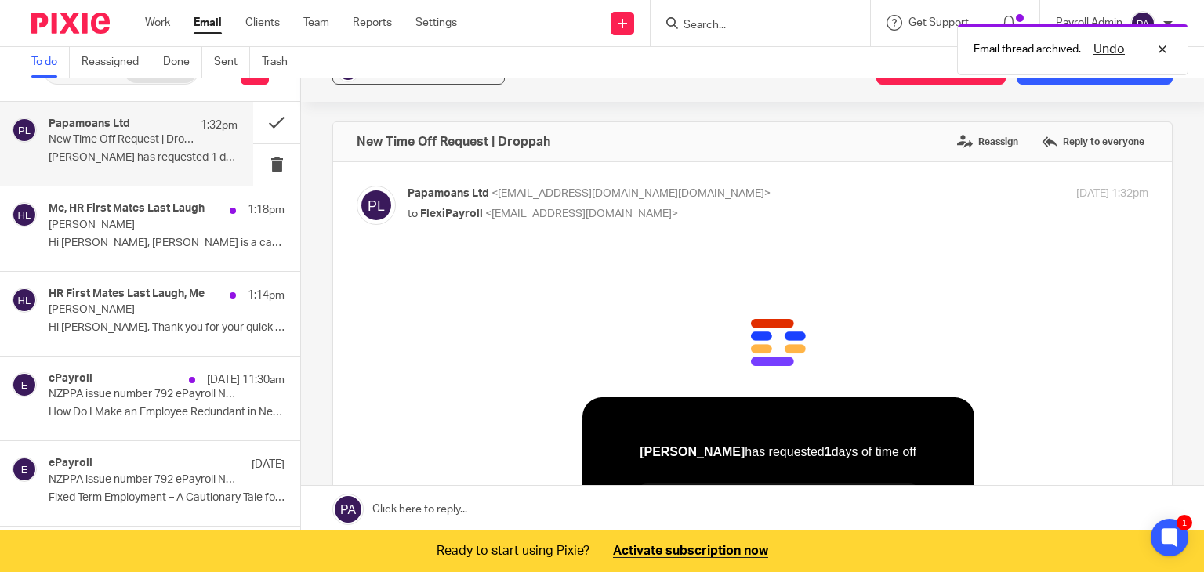
scroll to position [0, 0]
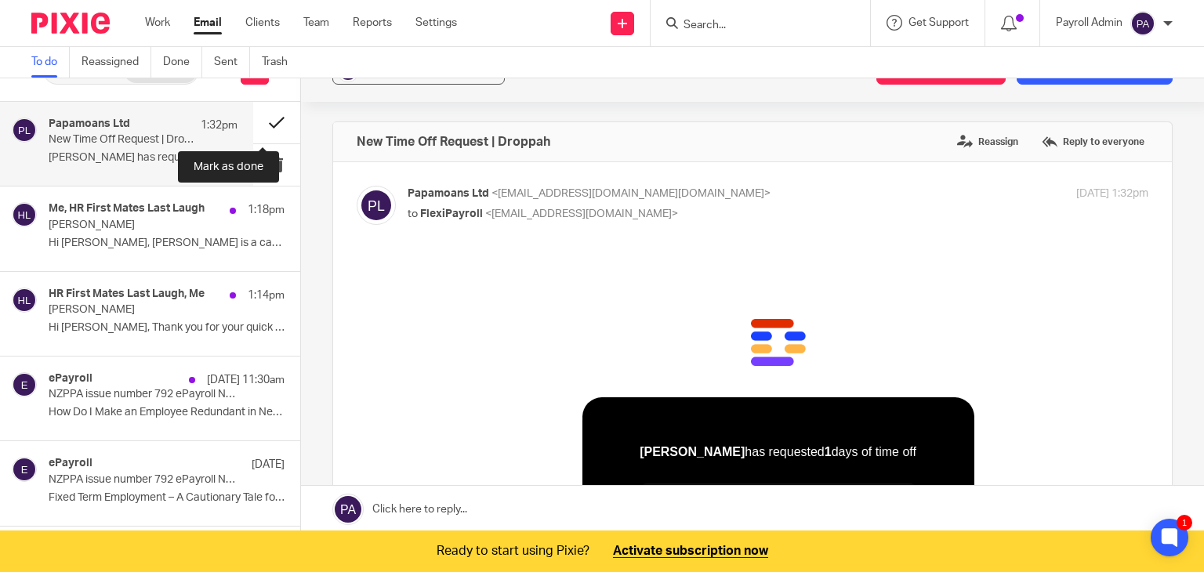
click at [260, 122] on button at bounding box center [276, 123] width 47 height 42
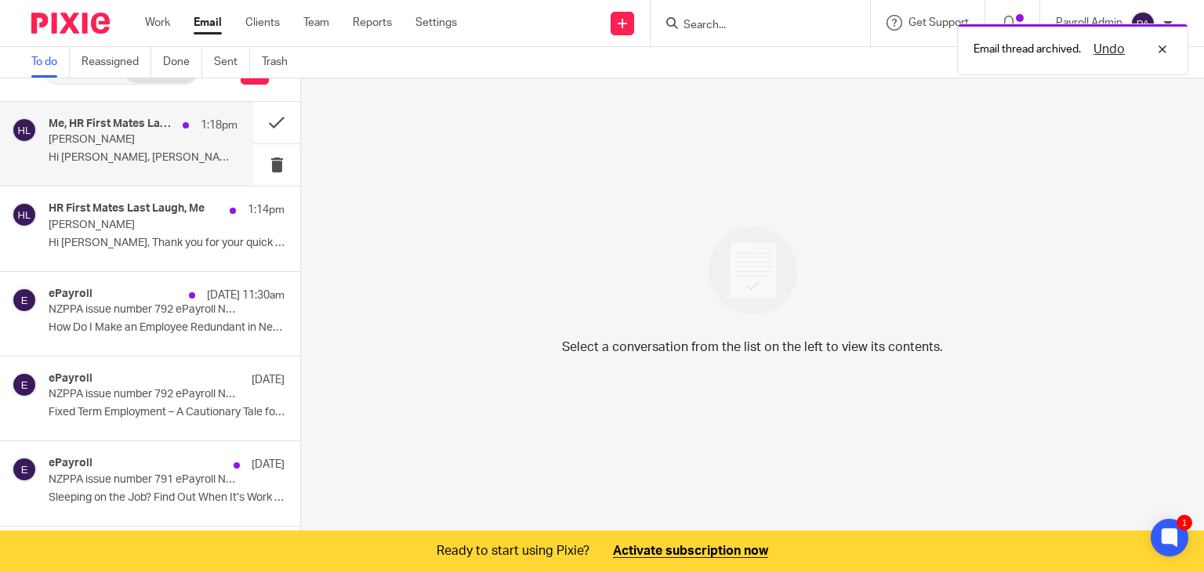
click at [114, 136] on p "[PERSON_NAME]" at bounding box center [124, 139] width 151 height 13
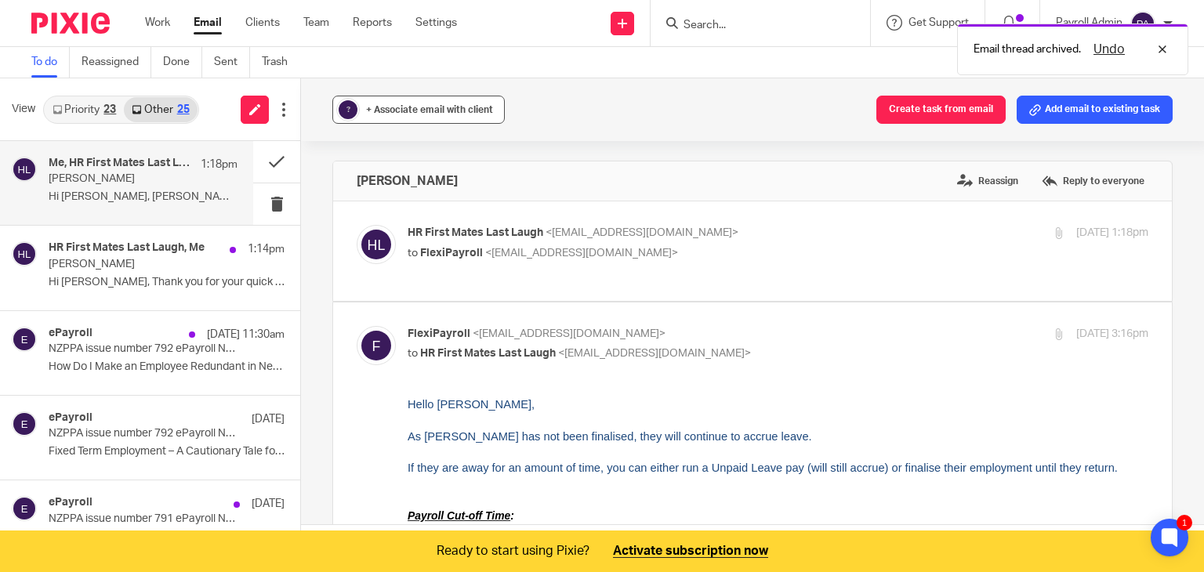
click at [458, 117] on div "+ Associate email with client" at bounding box center [429, 110] width 127 height 16
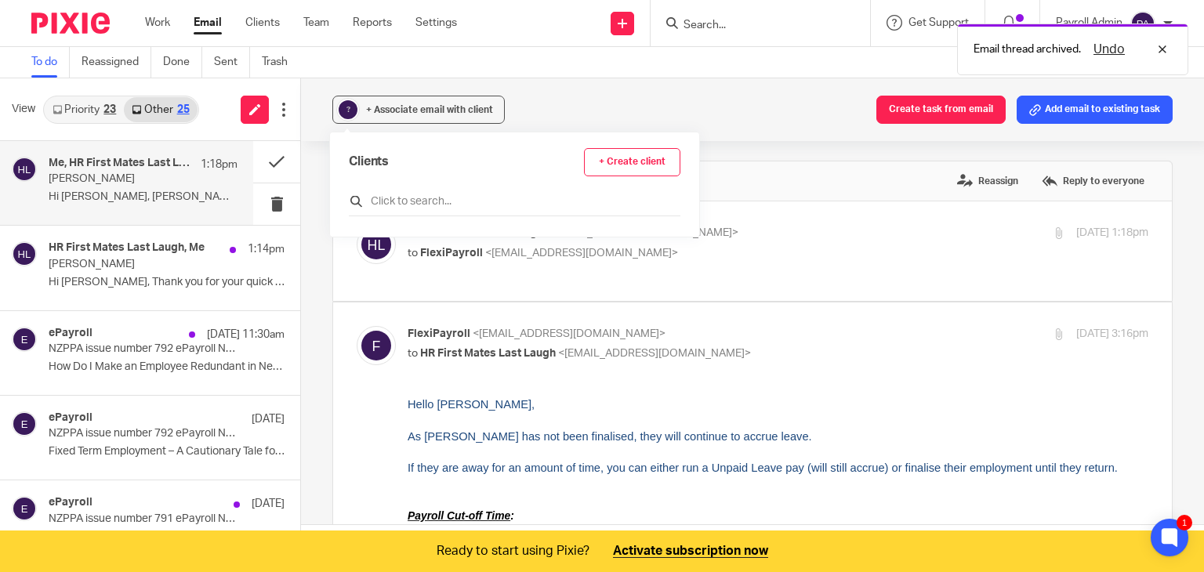
click at [398, 197] on input "text" at bounding box center [514, 202] width 331 height 16
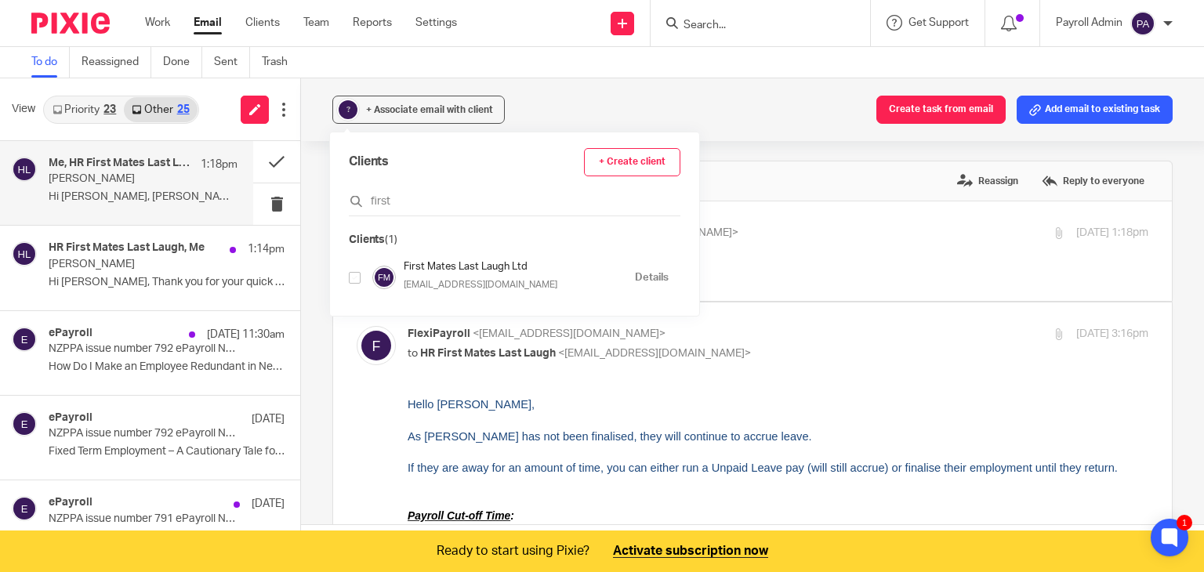
type input "first"
click at [351, 280] on input "checkbox" at bounding box center [355, 278] width 12 height 12
checkbox input "true"
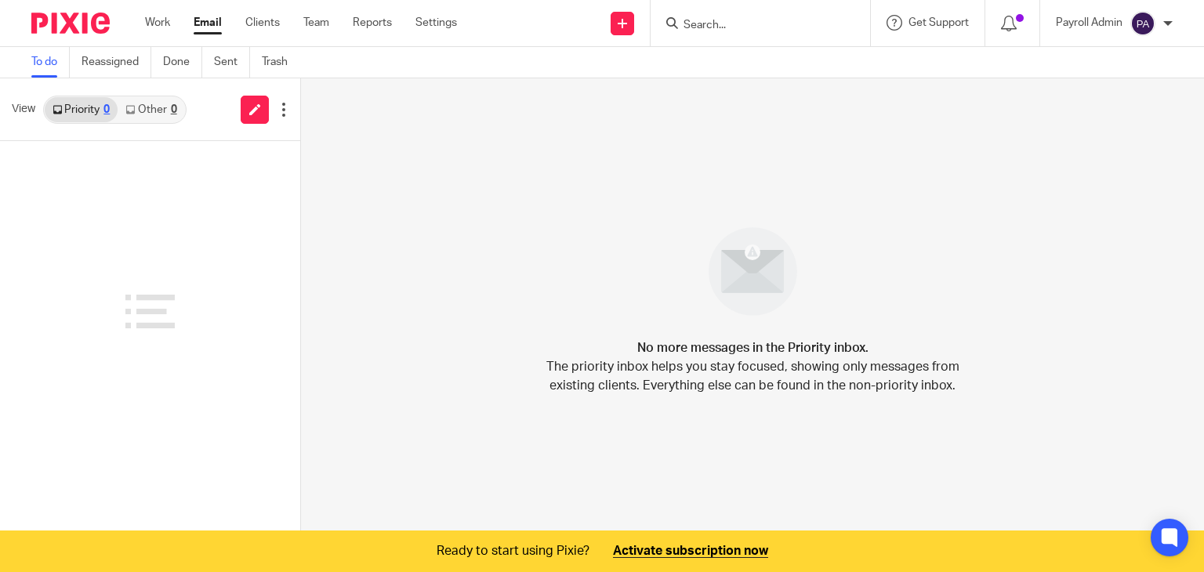
click at [171, 102] on link "Other 0" at bounding box center [151, 109] width 67 height 25
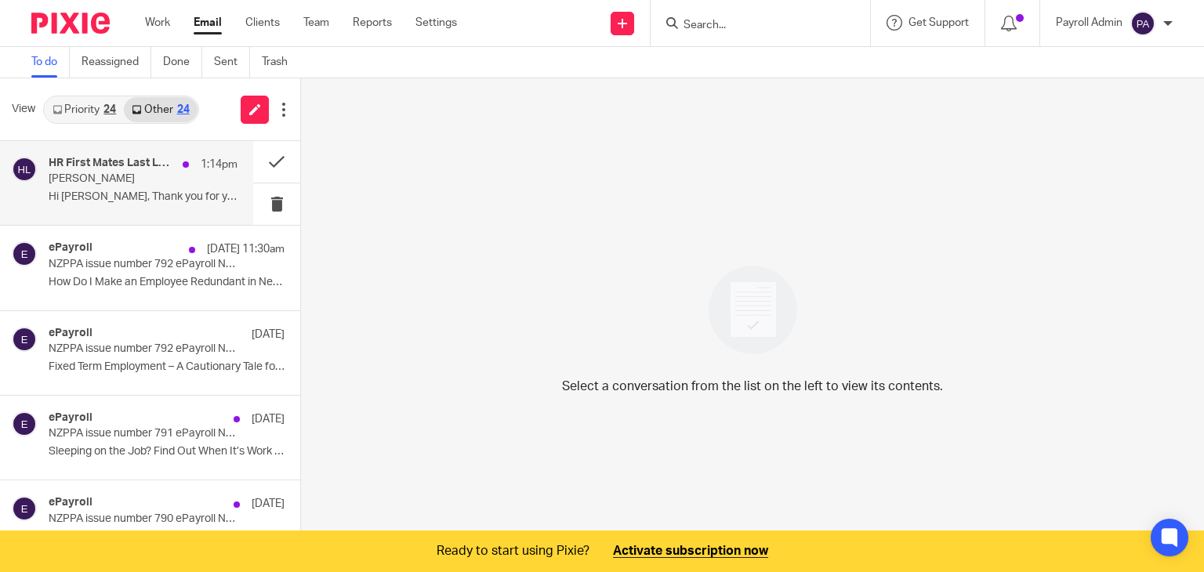
click at [181, 176] on p "[PERSON_NAME]" at bounding box center [124, 178] width 151 height 13
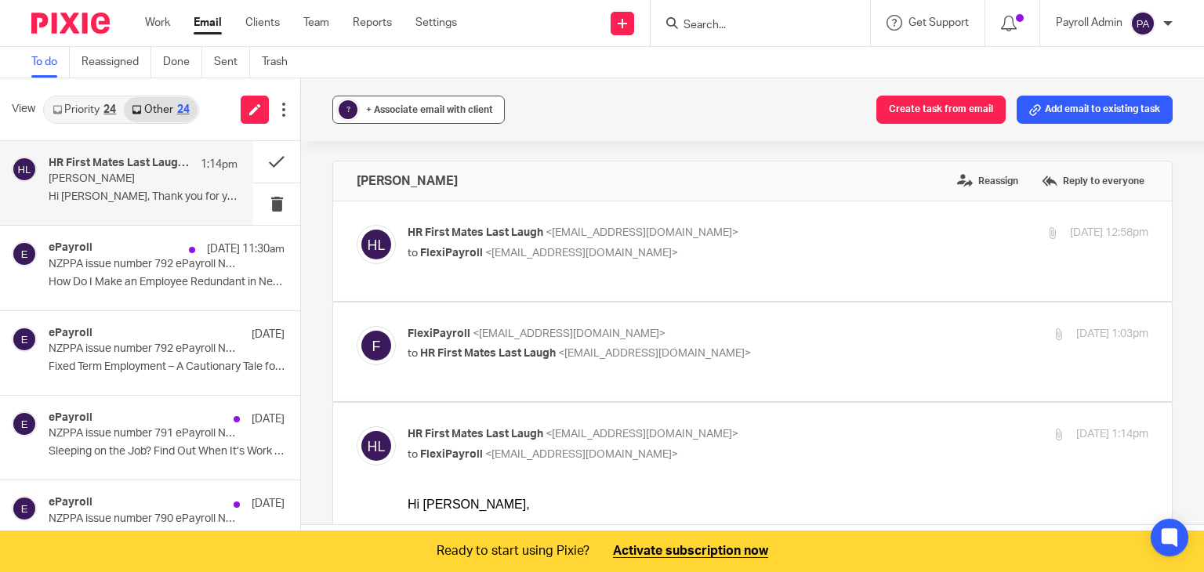
click at [439, 114] on div "+ Associate email with client" at bounding box center [429, 110] width 127 height 16
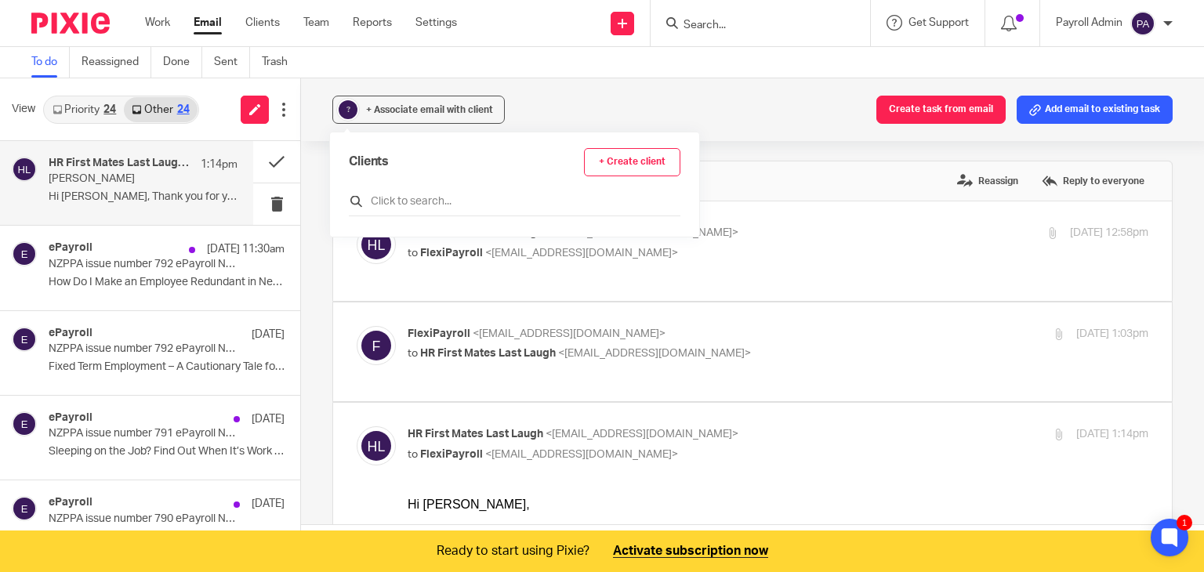
click at [441, 205] on input "text" at bounding box center [514, 202] width 331 height 16
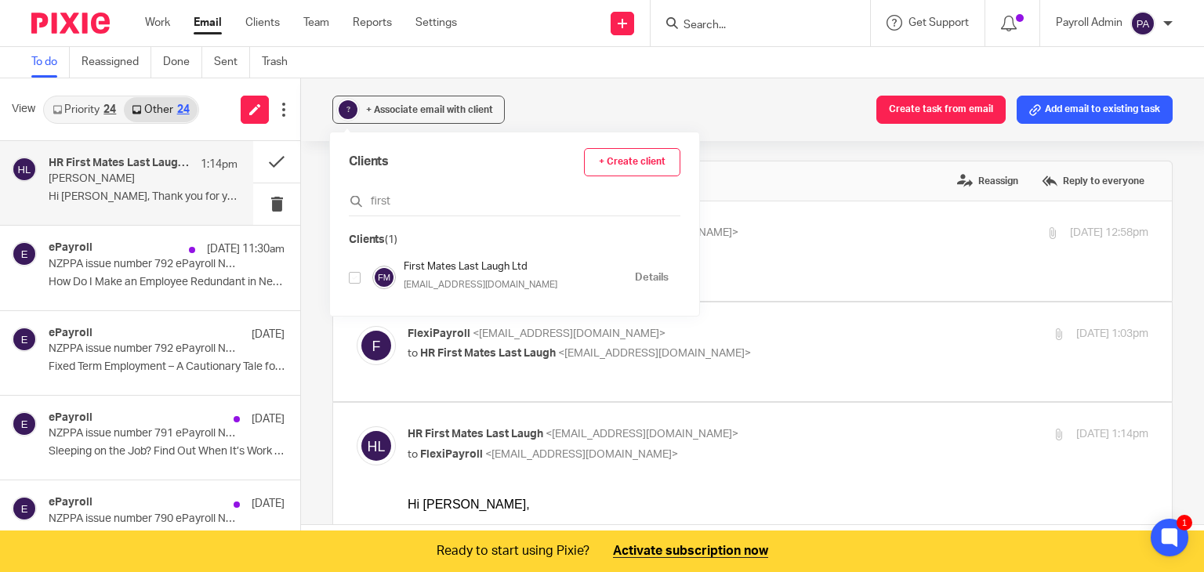
type input "first"
click at [351, 275] on input "checkbox" at bounding box center [355, 278] width 12 height 12
checkbox input "true"
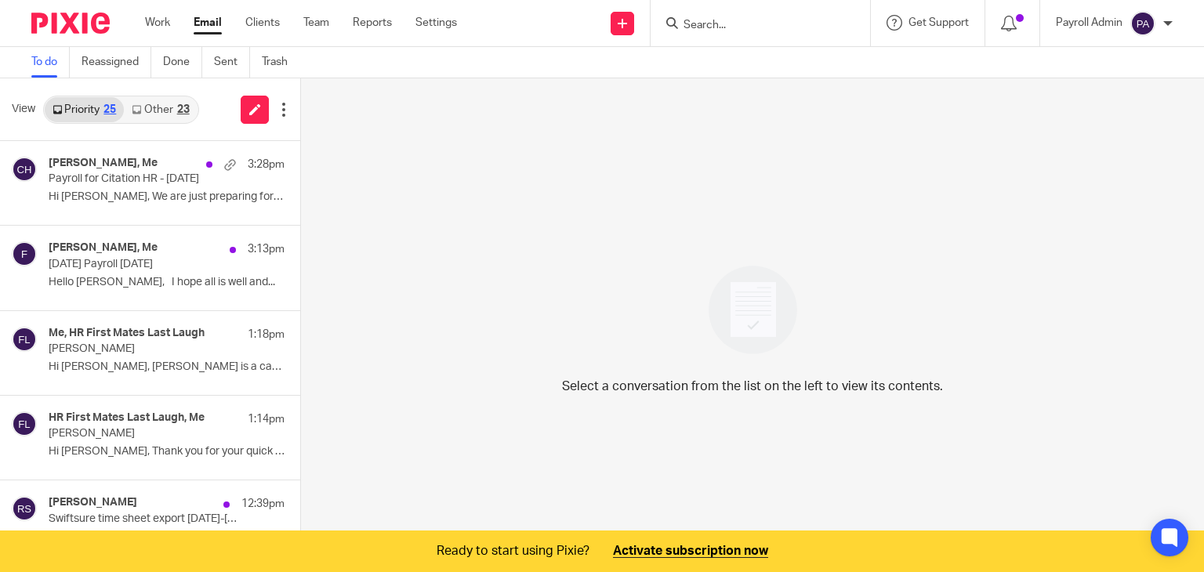
click at [166, 104] on link "Other 23" at bounding box center [160, 109] width 73 height 25
click at [38, 60] on link "To do" at bounding box center [50, 62] width 38 height 31
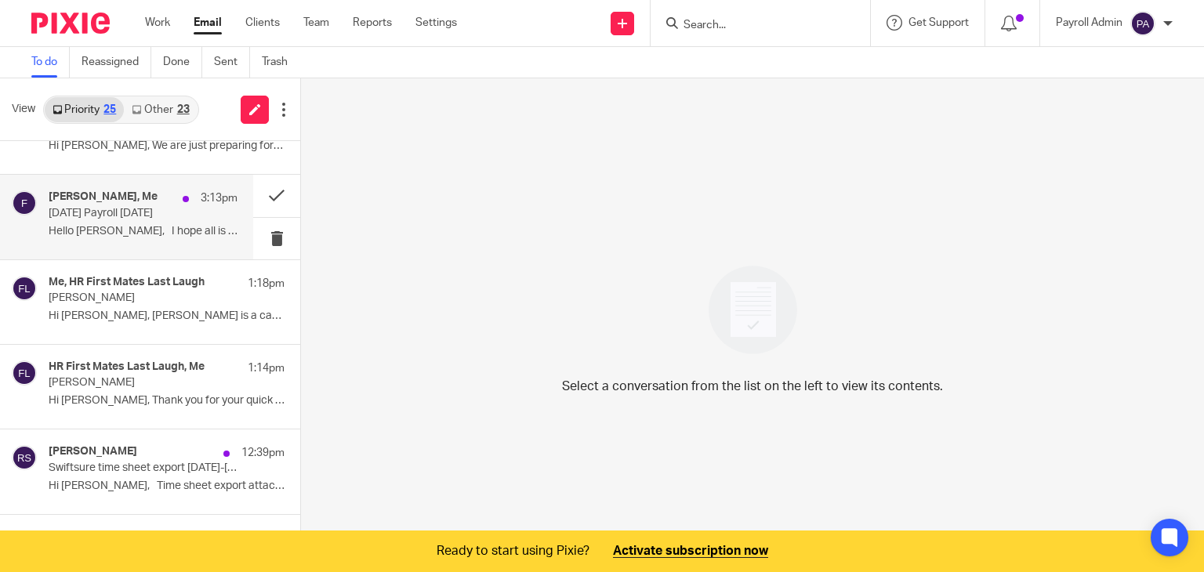
scroll to position [78, 0]
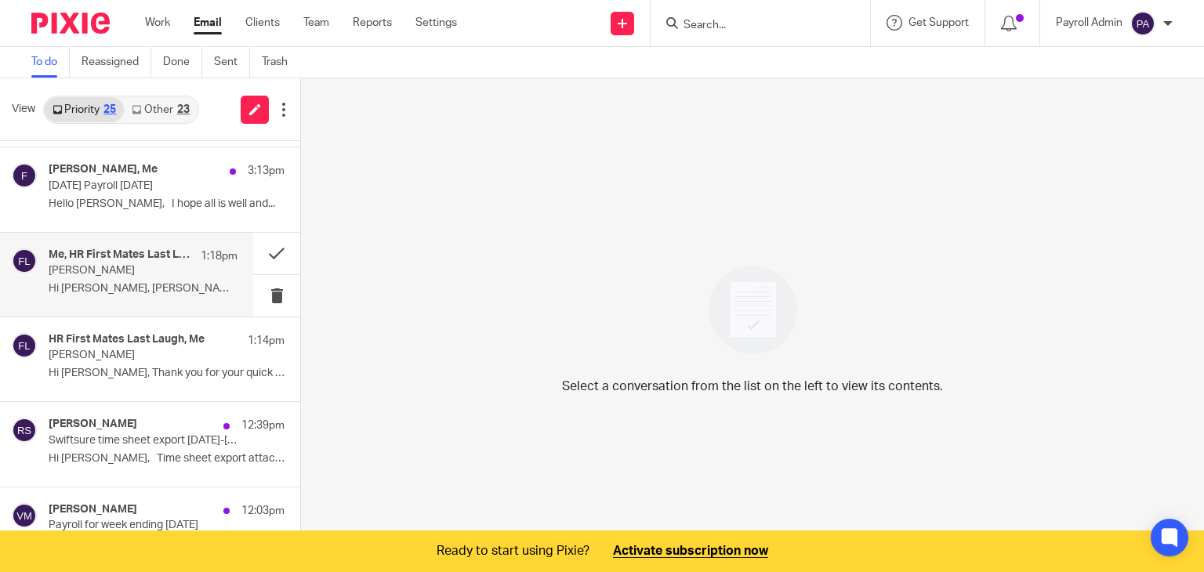
click at [149, 275] on p "[PERSON_NAME]" at bounding box center [124, 270] width 151 height 13
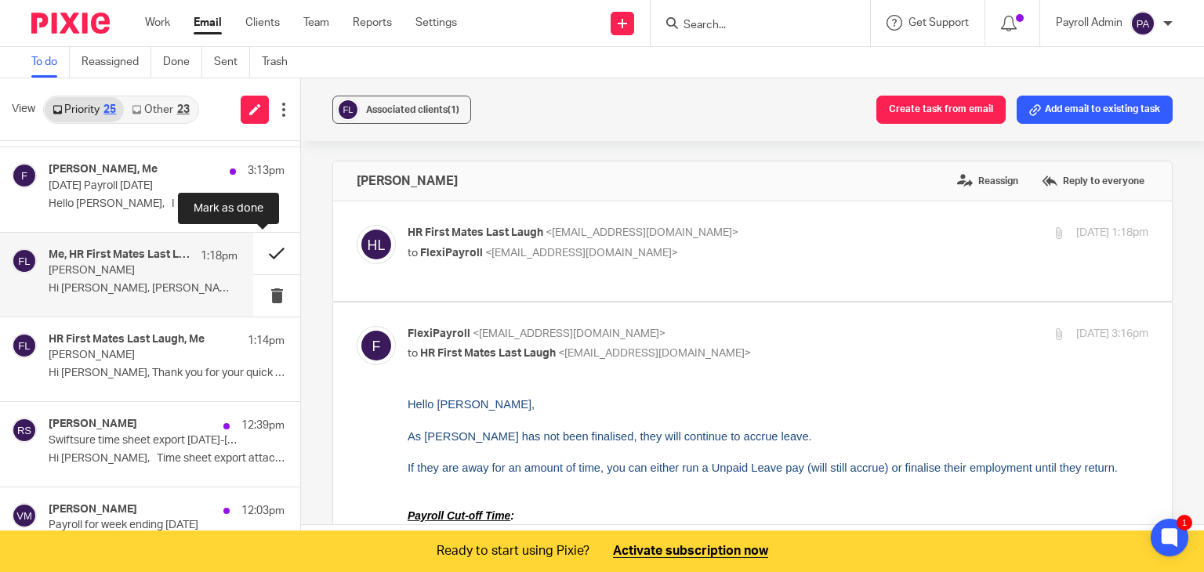
scroll to position [0, 0]
click at [261, 249] on button at bounding box center [276, 254] width 47 height 42
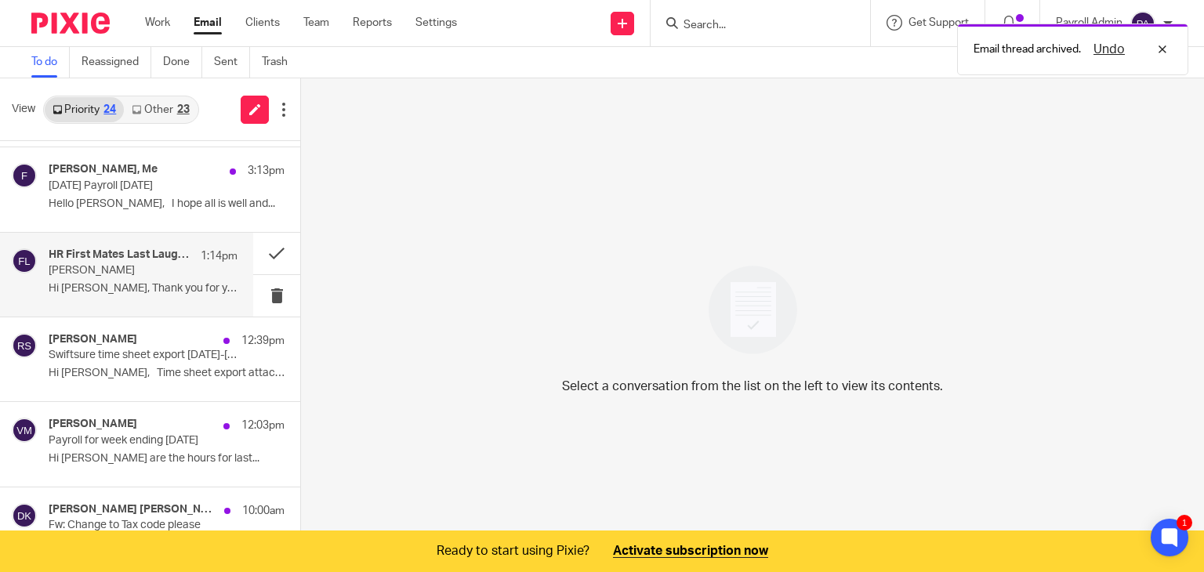
click at [86, 277] on p "[PERSON_NAME]" at bounding box center [124, 270] width 151 height 13
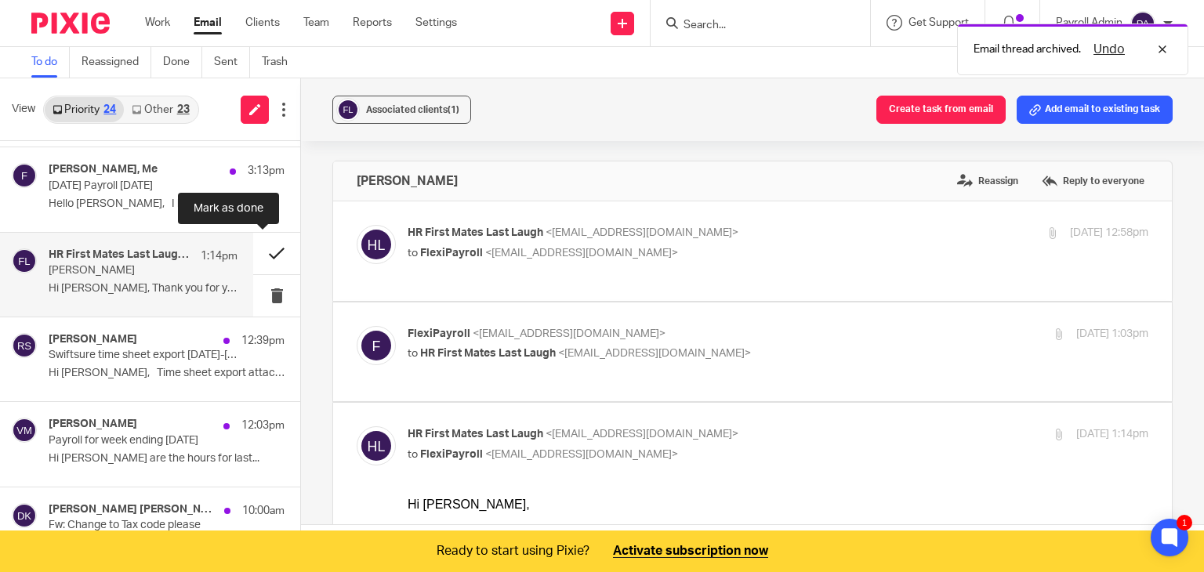
click at [264, 249] on button at bounding box center [276, 254] width 47 height 42
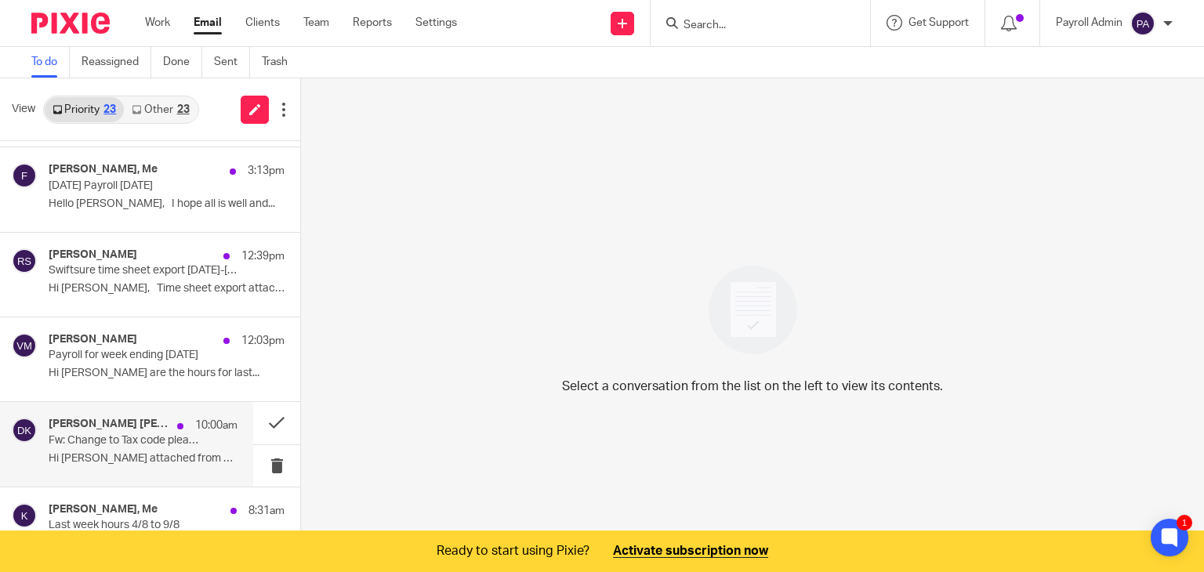
click at [129, 434] on p "Fw: Change to Tax code please" at bounding box center [124, 440] width 151 height 13
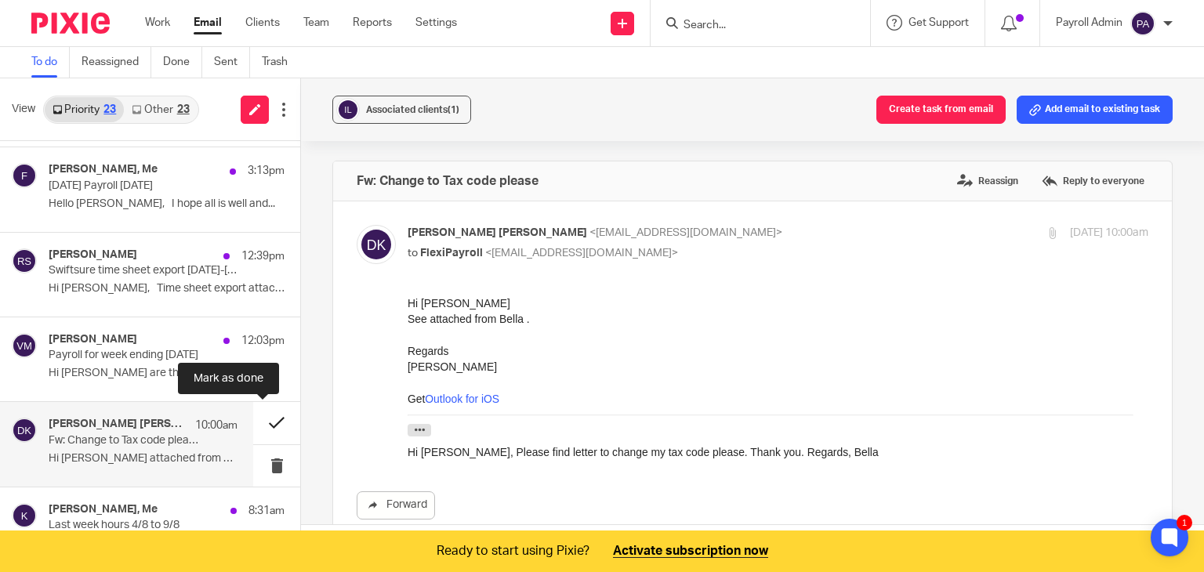
click at [260, 421] on button at bounding box center [276, 423] width 47 height 42
